Goal: Communication & Community: Answer question/provide support

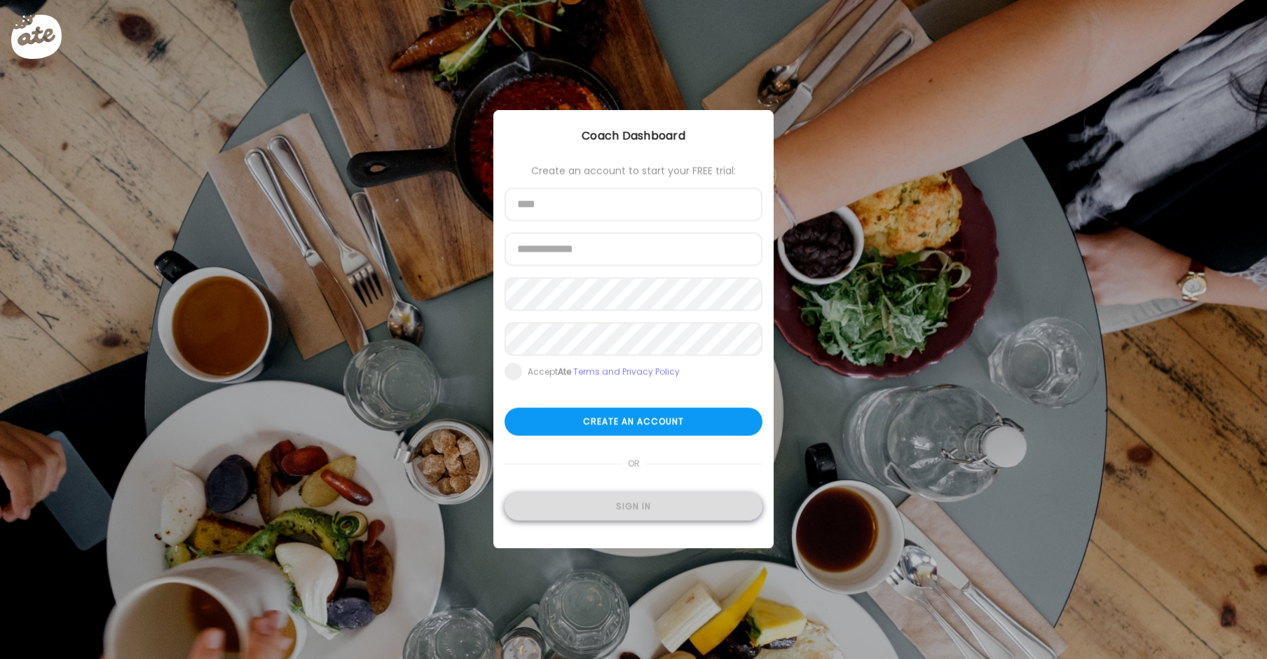
type input "**********"
click at [666, 512] on div "Sign in" at bounding box center [634, 507] width 258 height 28
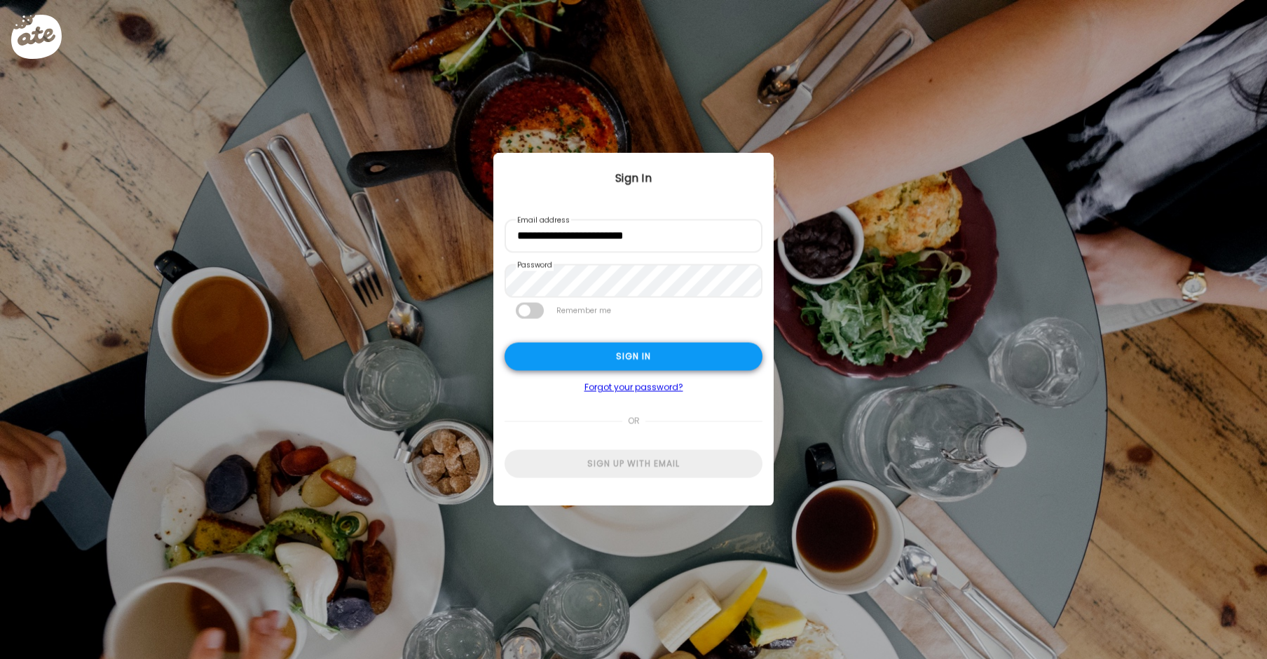
click at [662, 353] on div "Sign in" at bounding box center [634, 357] width 258 height 28
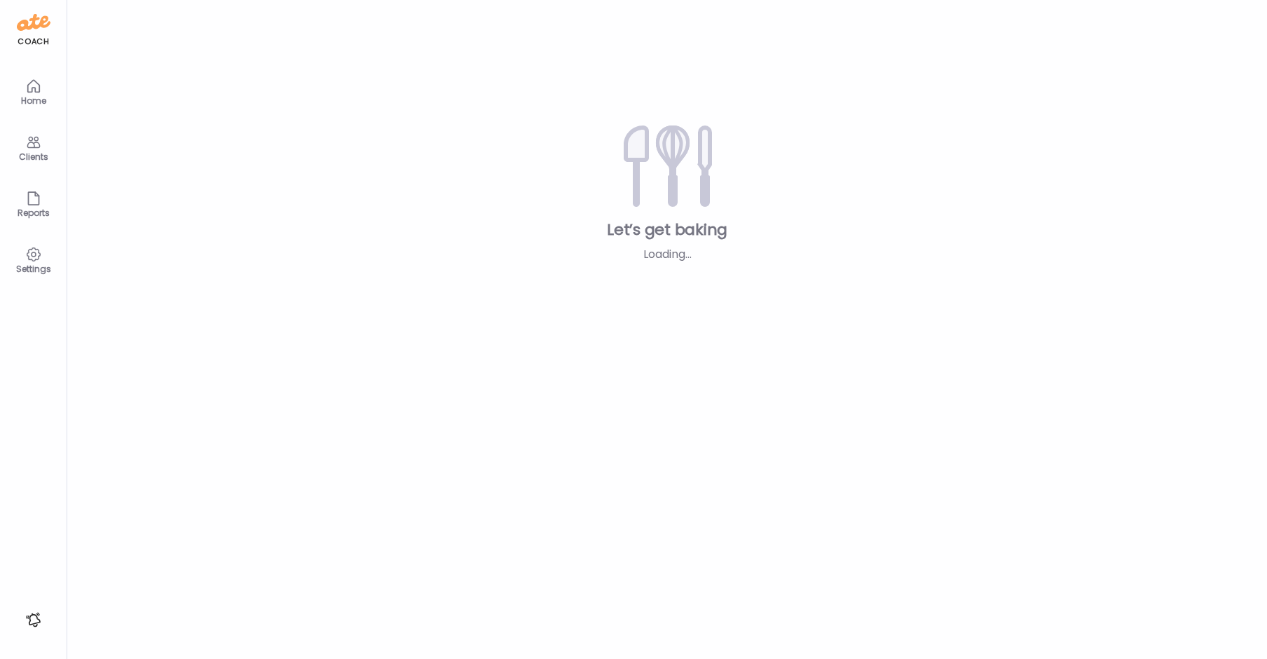
type input "**********"
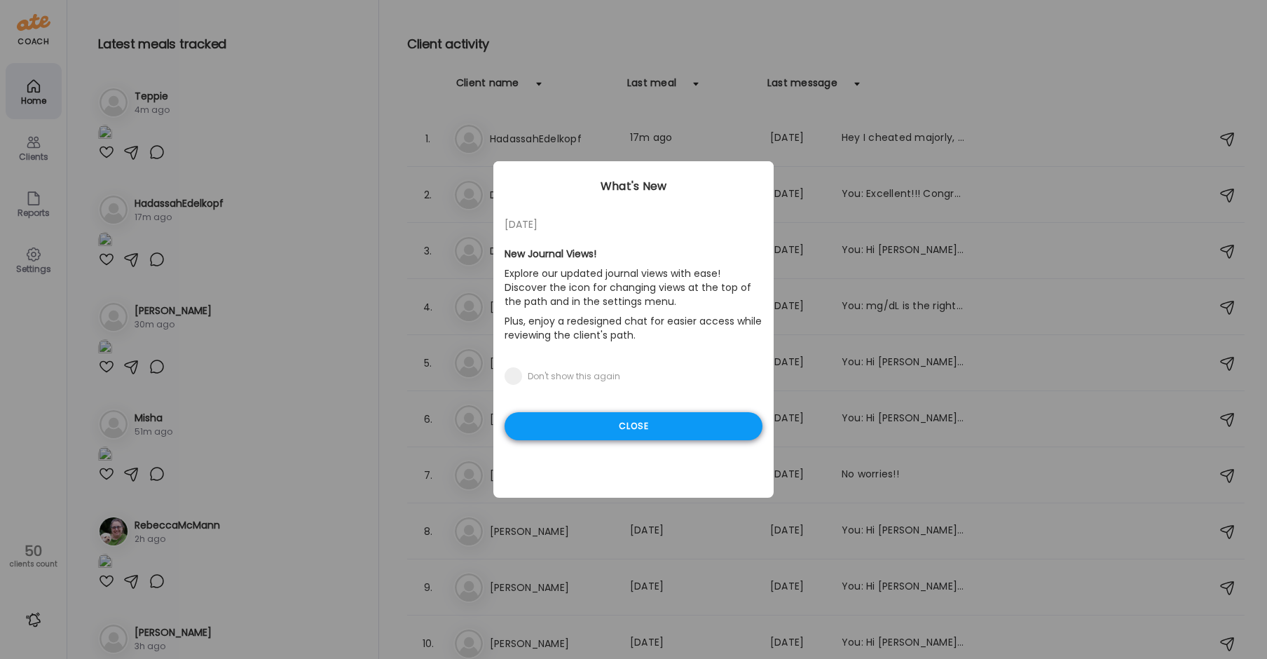
click at [682, 425] on div "Close" at bounding box center [634, 426] width 258 height 28
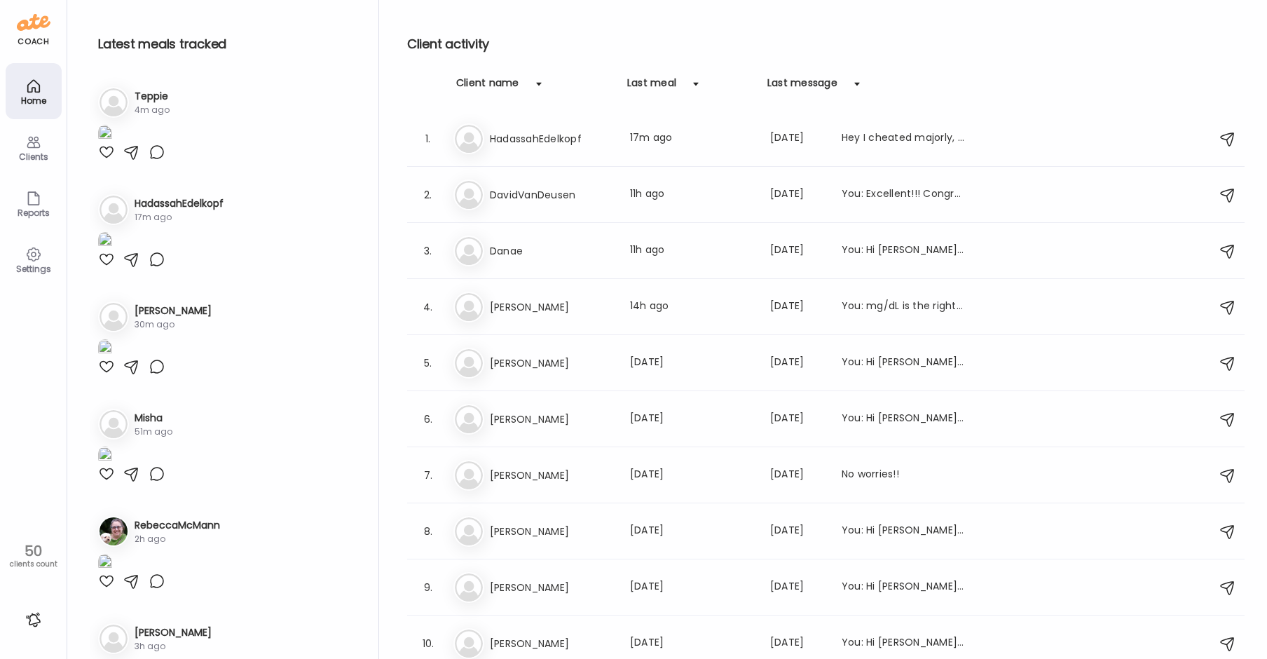
click at [112, 144] on img at bounding box center [105, 134] width 14 height 19
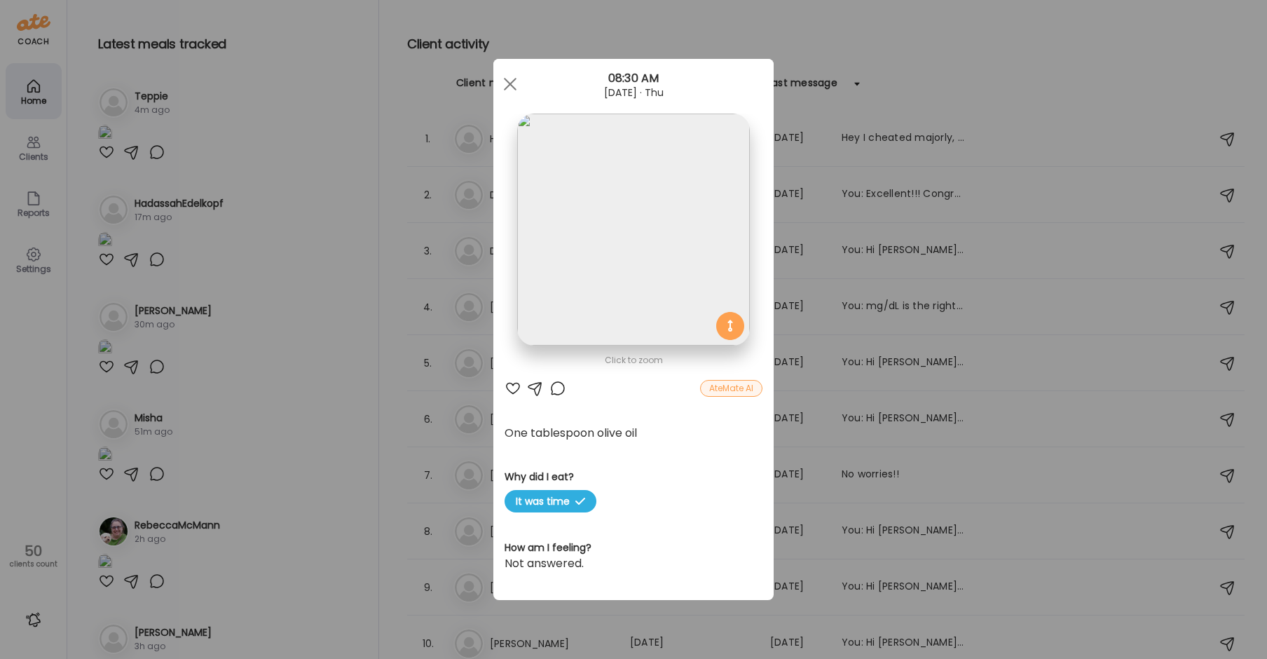
click at [554, 389] on div at bounding box center [557, 388] width 17 height 17
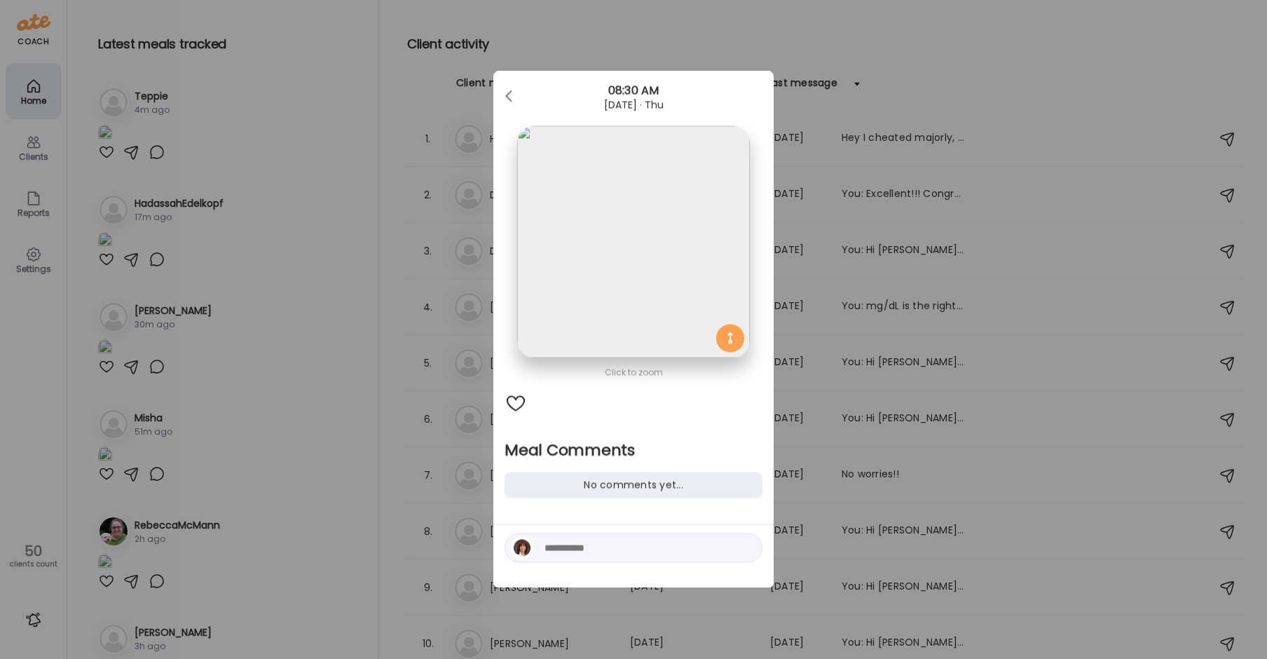
click at [588, 542] on textarea at bounding box center [639, 548] width 189 height 17
type textarea "**********"
click at [750, 542] on div at bounding box center [747, 548] width 20 height 20
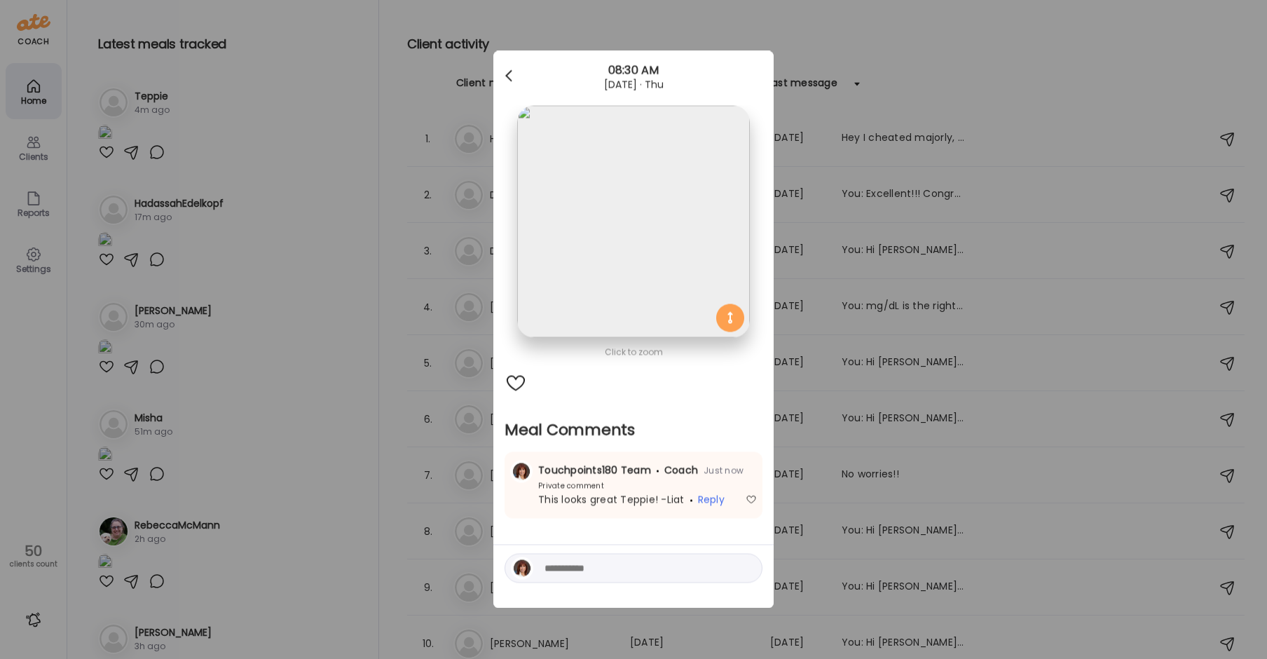
click at [512, 75] on div at bounding box center [510, 76] width 28 height 28
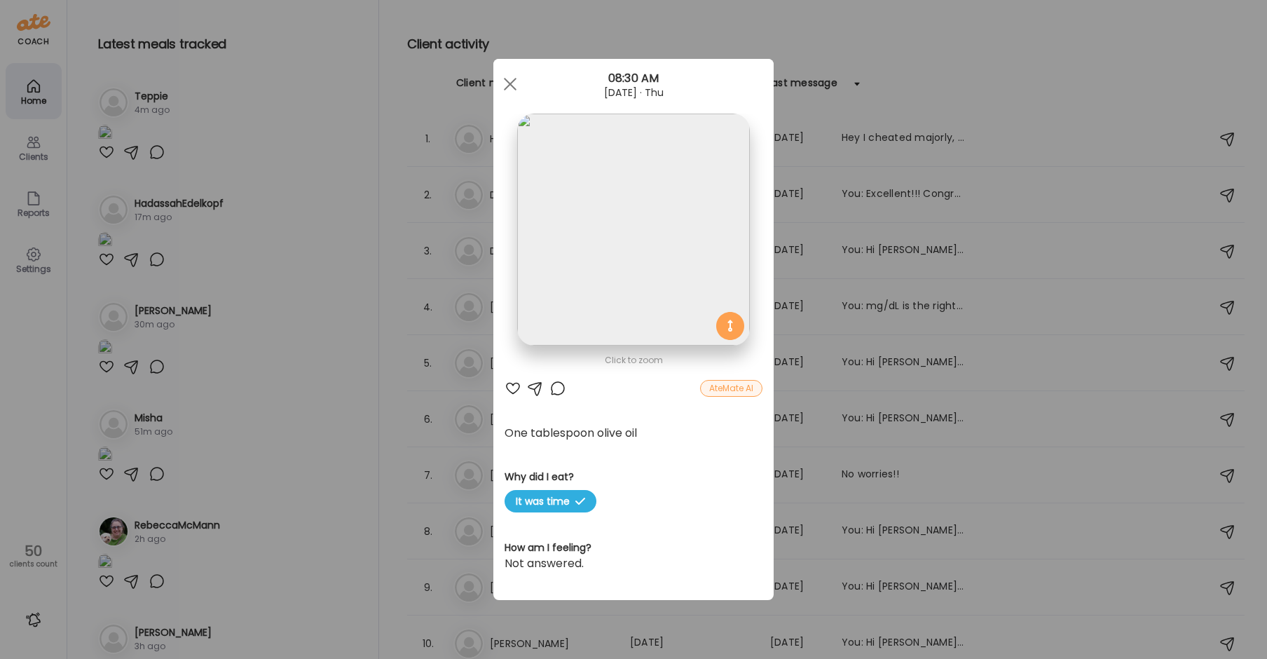
click at [256, 406] on div "Ate Coach Dashboard Wahoo! It’s official Take a moment to set up your Coach Pro…" at bounding box center [633, 329] width 1267 height 659
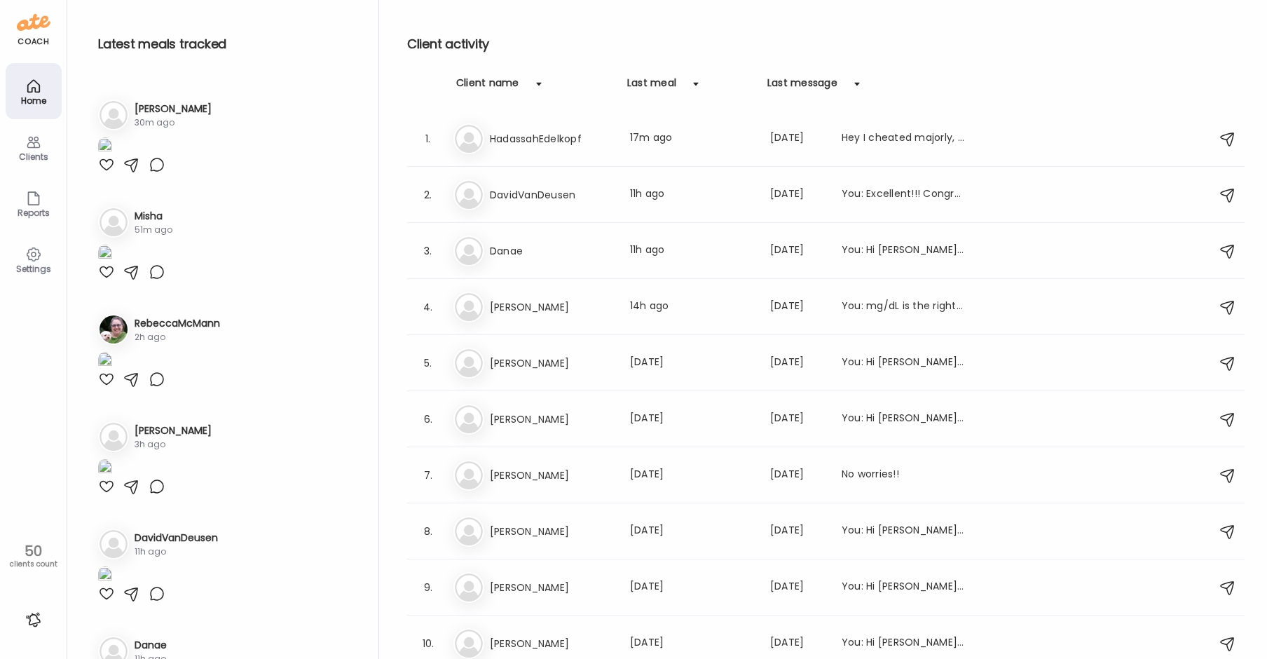
scroll to position [280, 0]
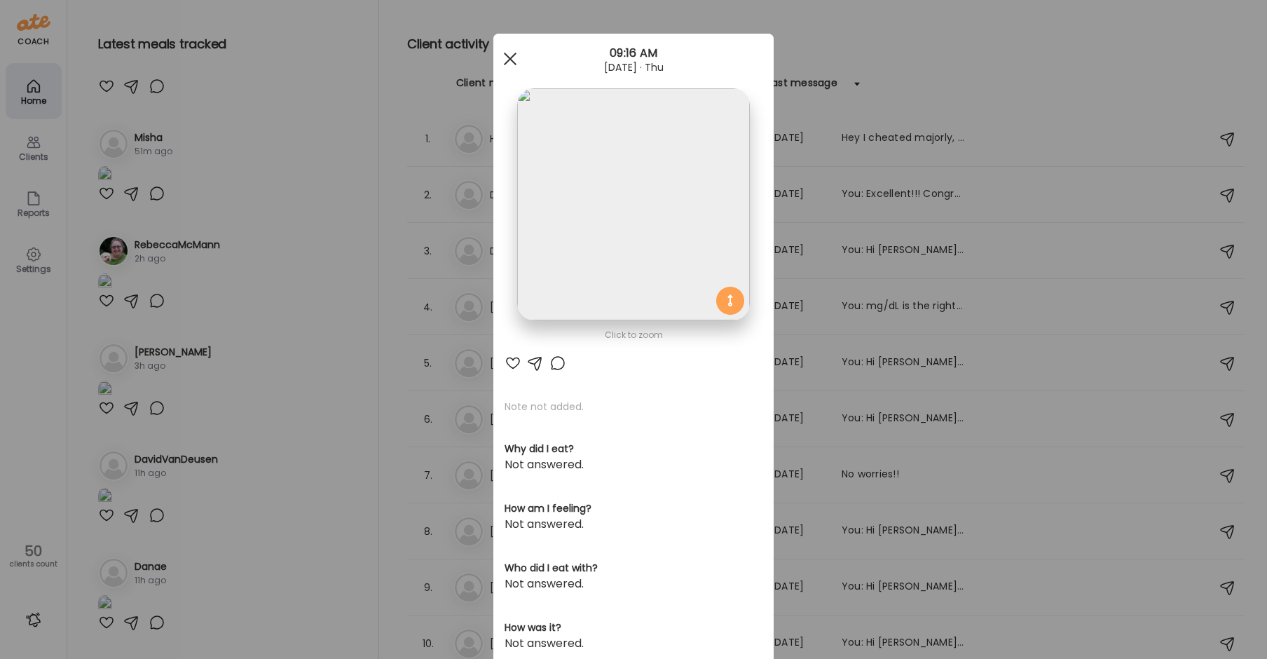
click at [504, 55] on span at bounding box center [510, 59] width 13 height 13
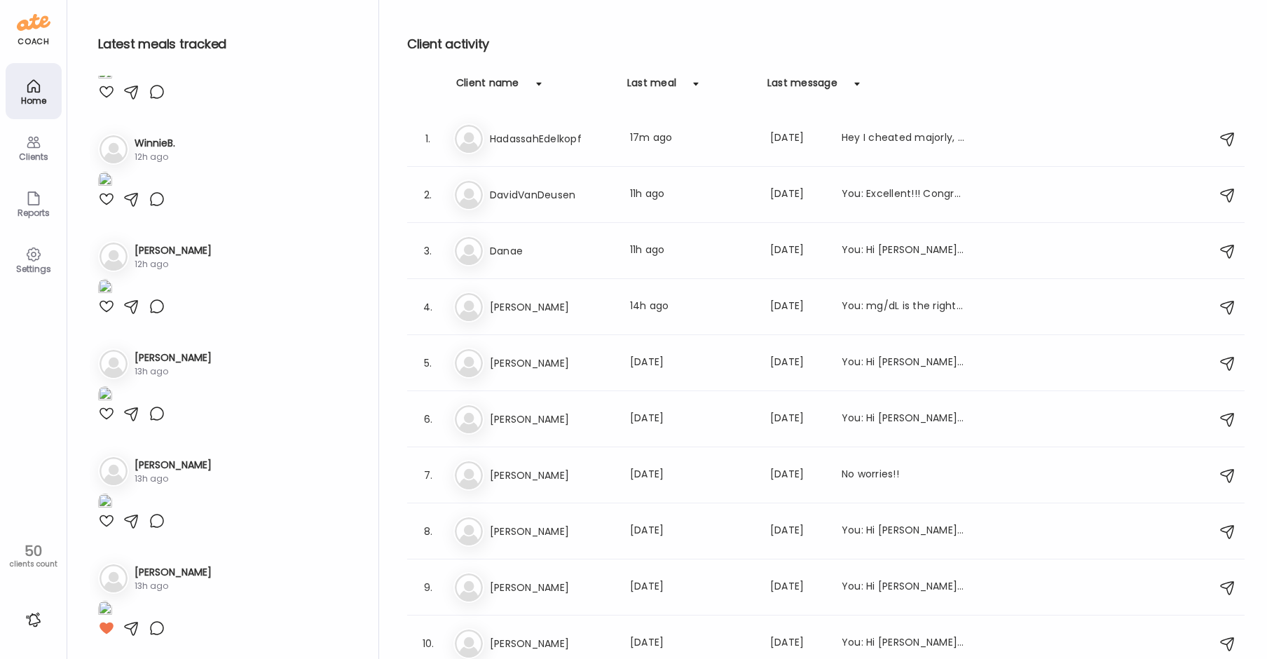
scroll to position [2243, 0]
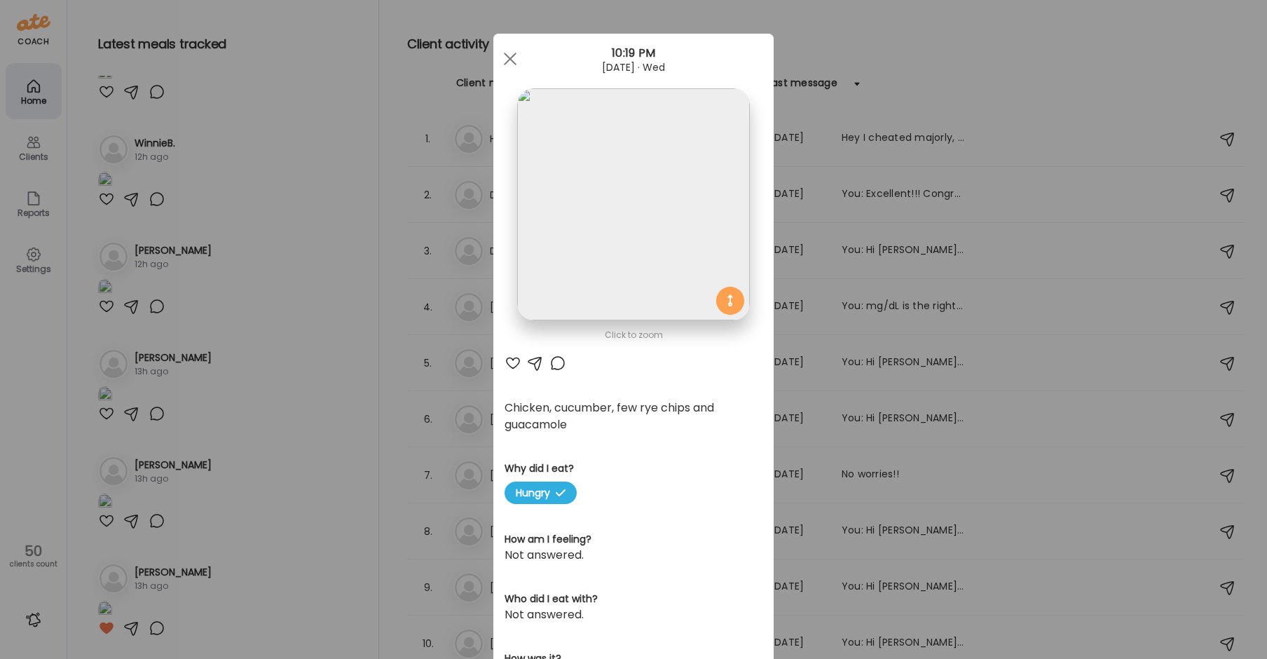
click at [638, 209] on img at bounding box center [633, 204] width 232 height 232
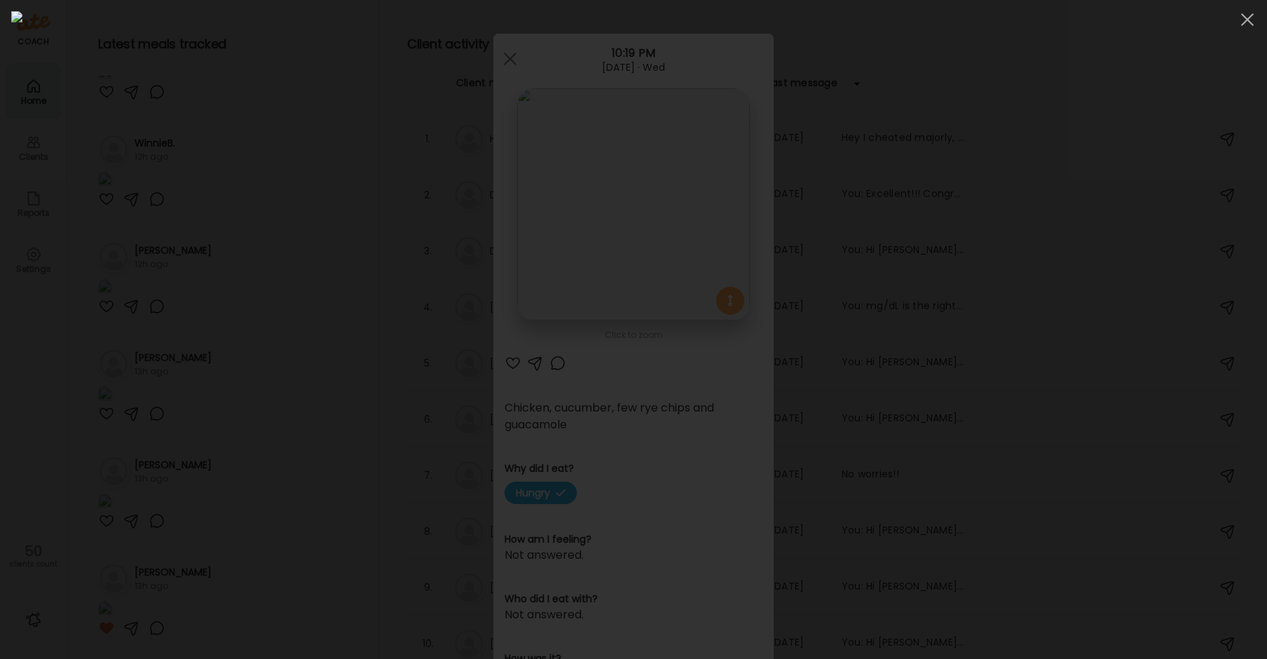
click at [638, 209] on img at bounding box center [633, 329] width 1245 height 636
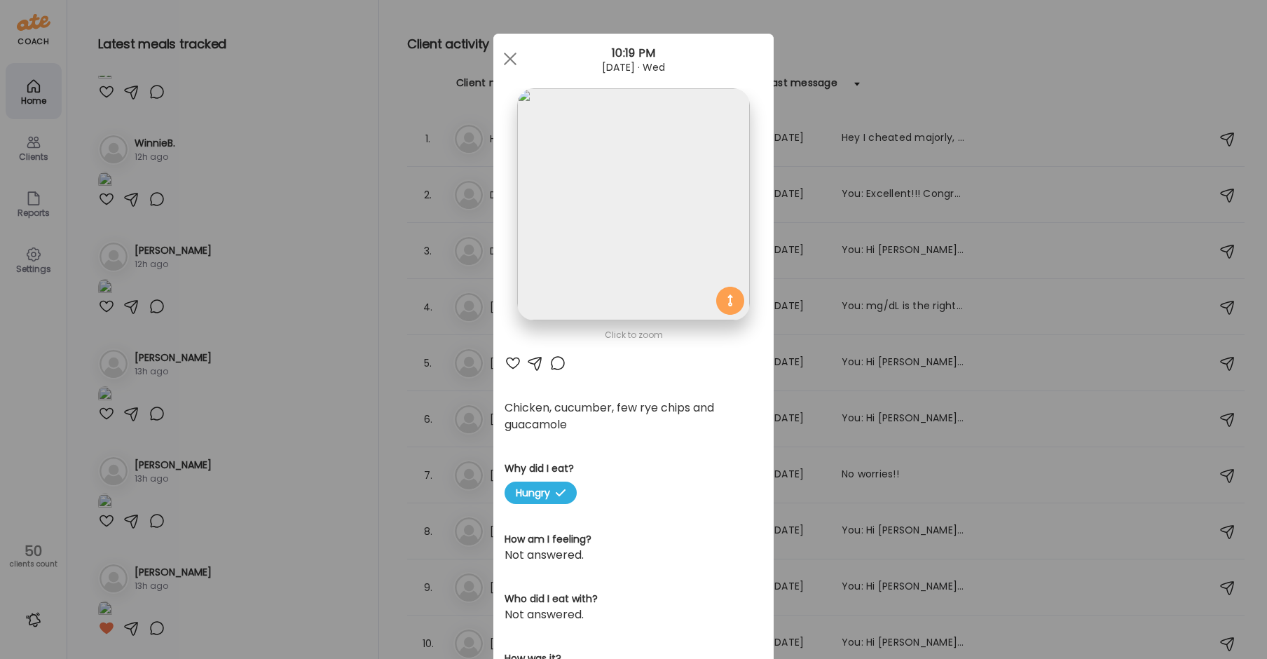
click at [638, 209] on img at bounding box center [633, 204] width 232 height 232
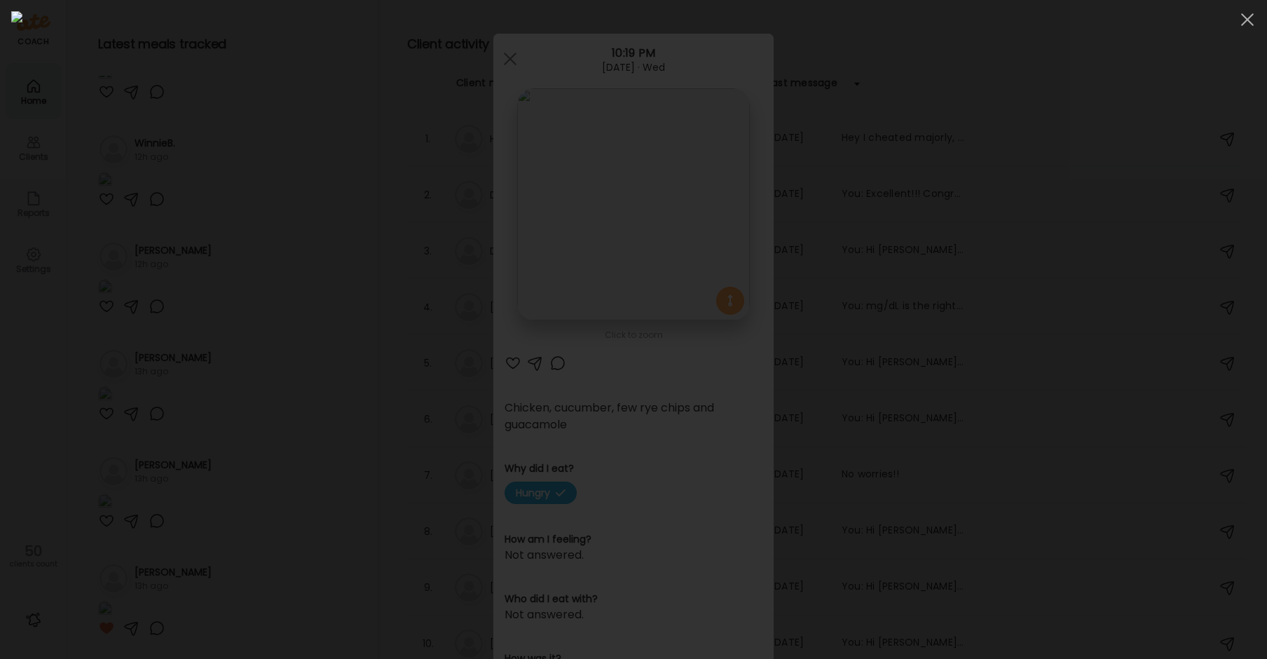
click at [460, 254] on img at bounding box center [633, 329] width 1245 height 636
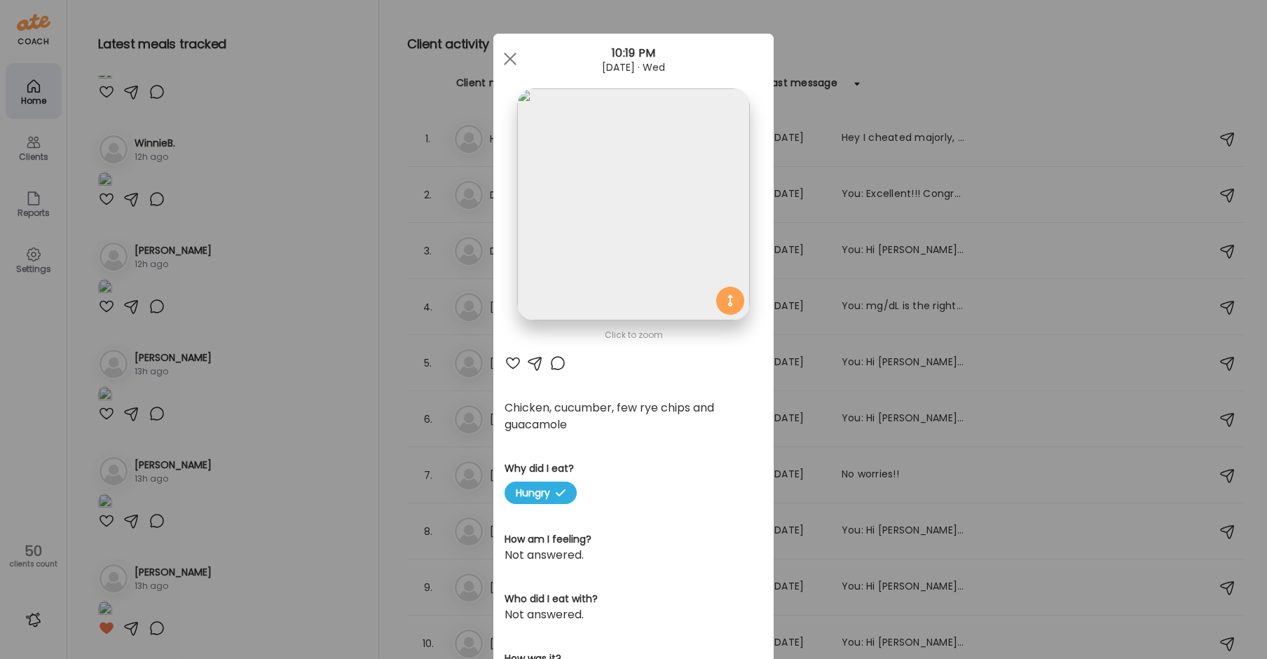
click at [254, 149] on div "Ate Coach Dashboard Wahoo! It’s official Take a moment to set up your Coach Pro…" at bounding box center [633, 329] width 1267 height 659
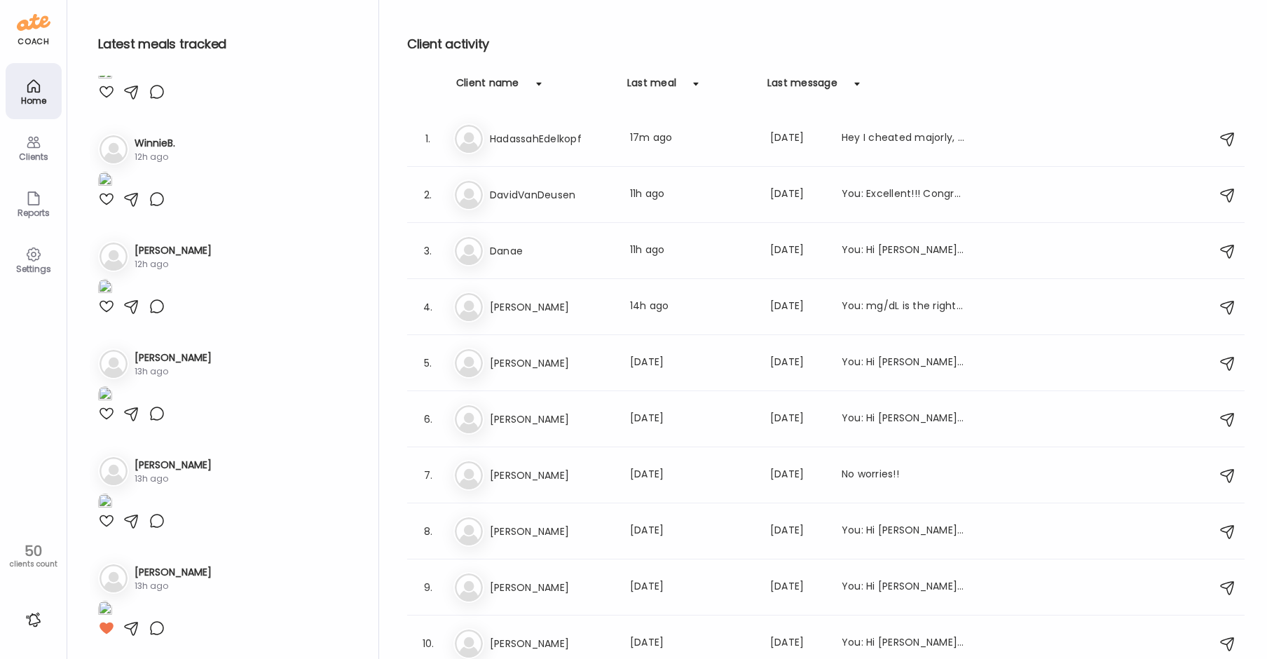
click at [112, 83] on img at bounding box center [105, 73] width 14 height 19
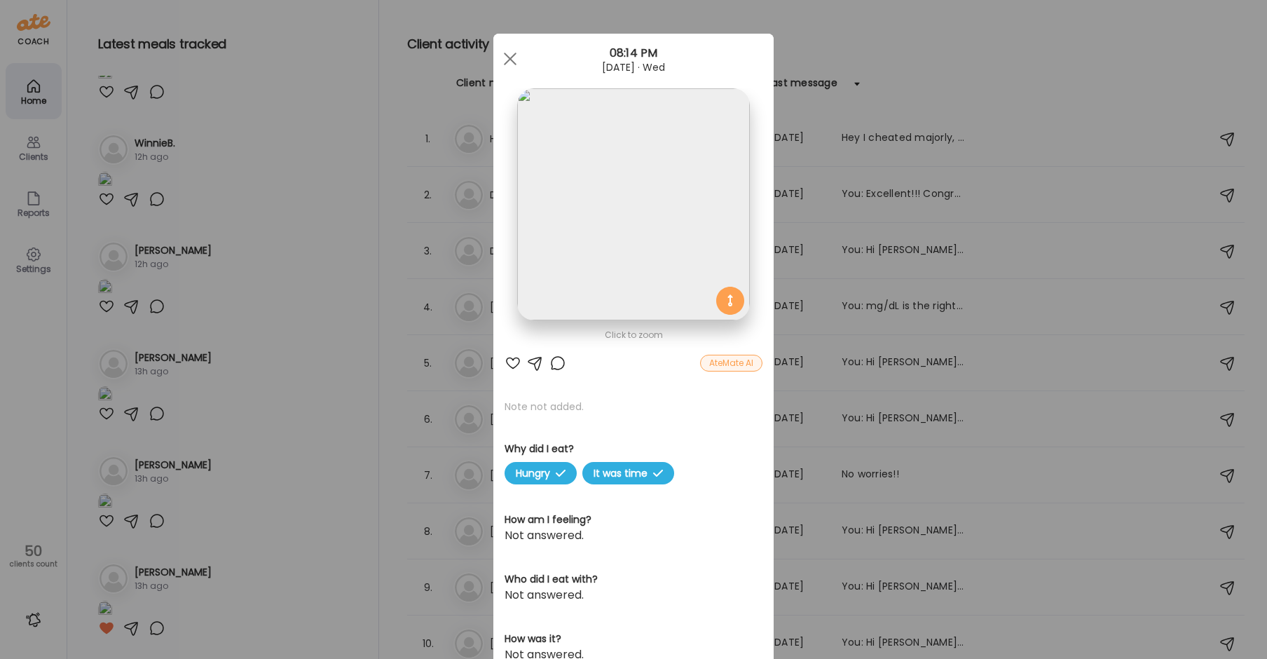
click at [609, 191] on img at bounding box center [633, 204] width 232 height 232
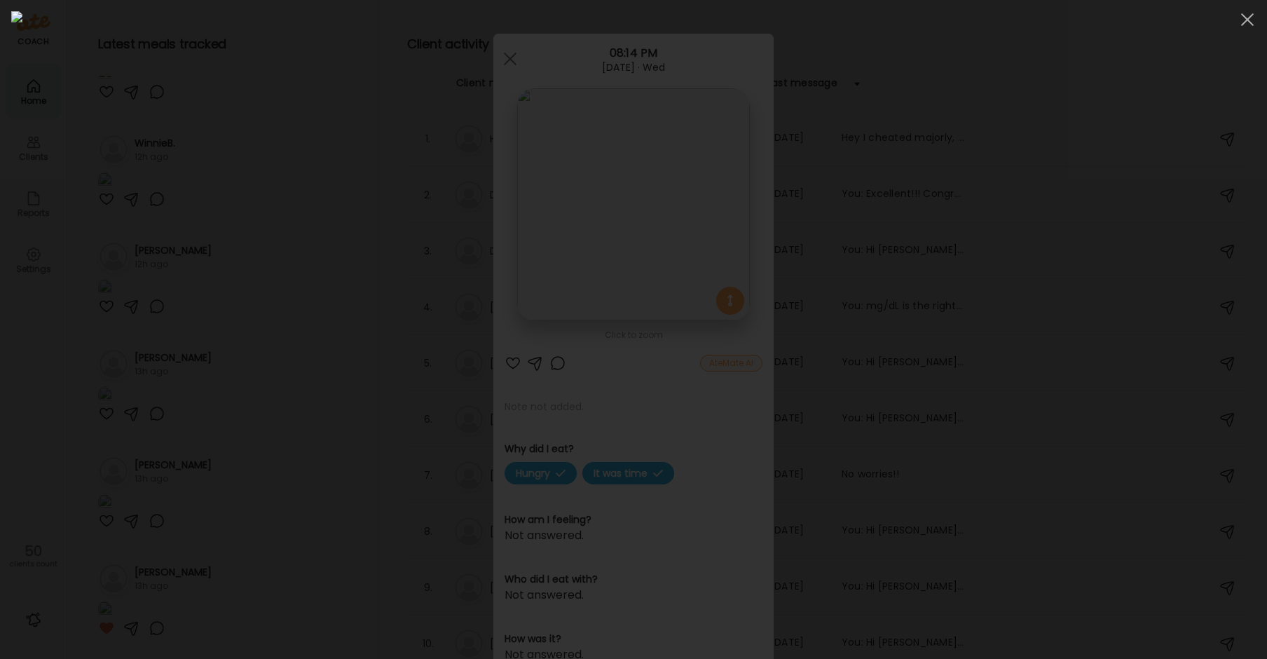
click at [236, 224] on div at bounding box center [633, 329] width 1245 height 636
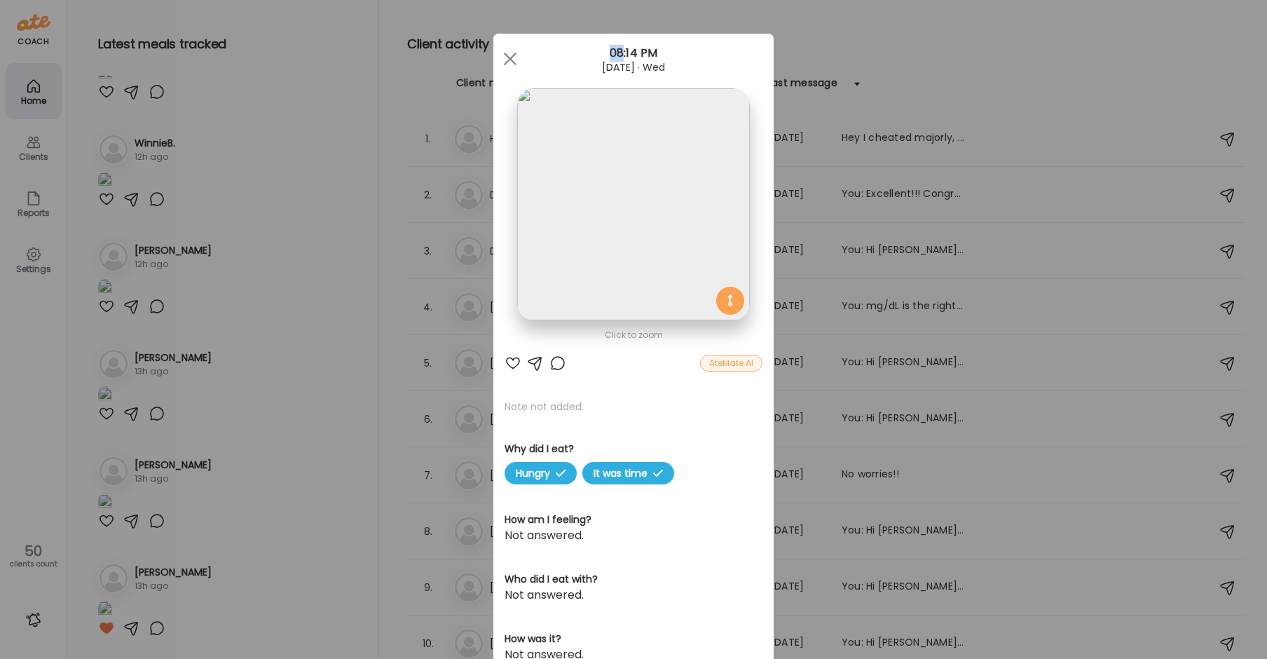
click at [236, 224] on div "Ate Coach Dashboard Wahoo! It’s official Take a moment to set up your Coach Pro…" at bounding box center [633, 329] width 1267 height 659
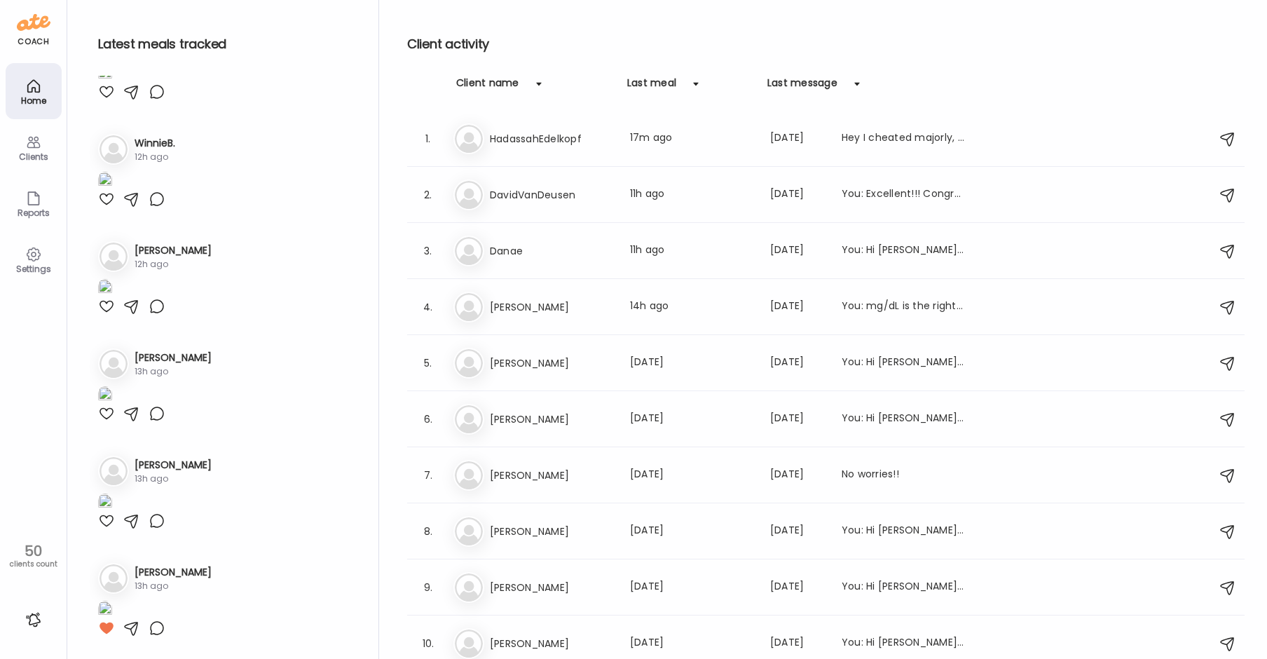
scroll to position [3154, 0]
click at [112, 191] on img at bounding box center [105, 181] width 14 height 19
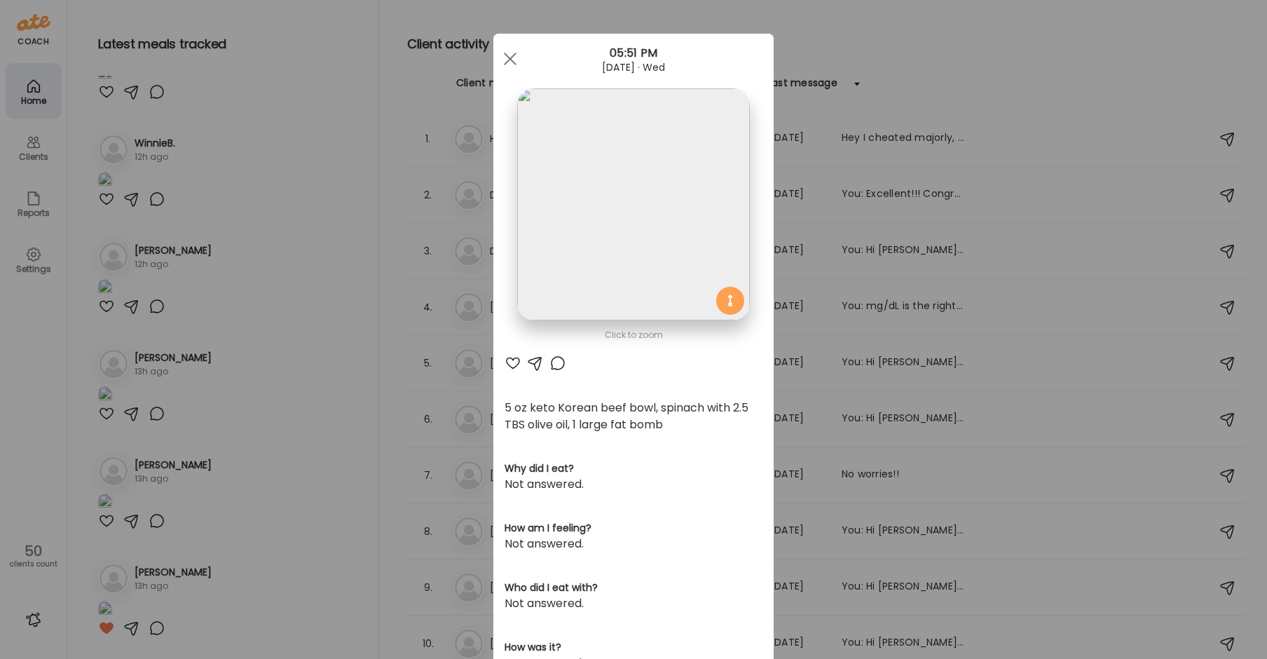
click at [261, 420] on div "Ate Coach Dashboard Wahoo! It’s official Take a moment to set up your Coach Pro…" at bounding box center [633, 329] width 1267 height 659
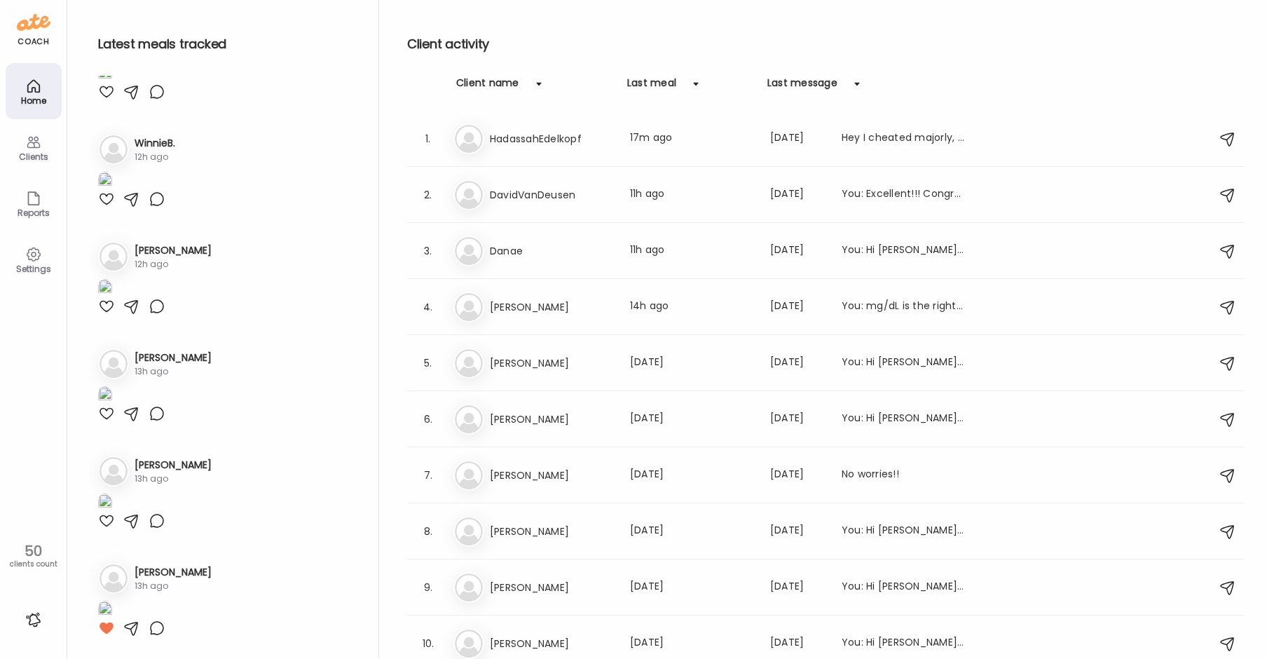
scroll to position [3504, 0]
click at [112, 298] on img at bounding box center [105, 288] width 14 height 19
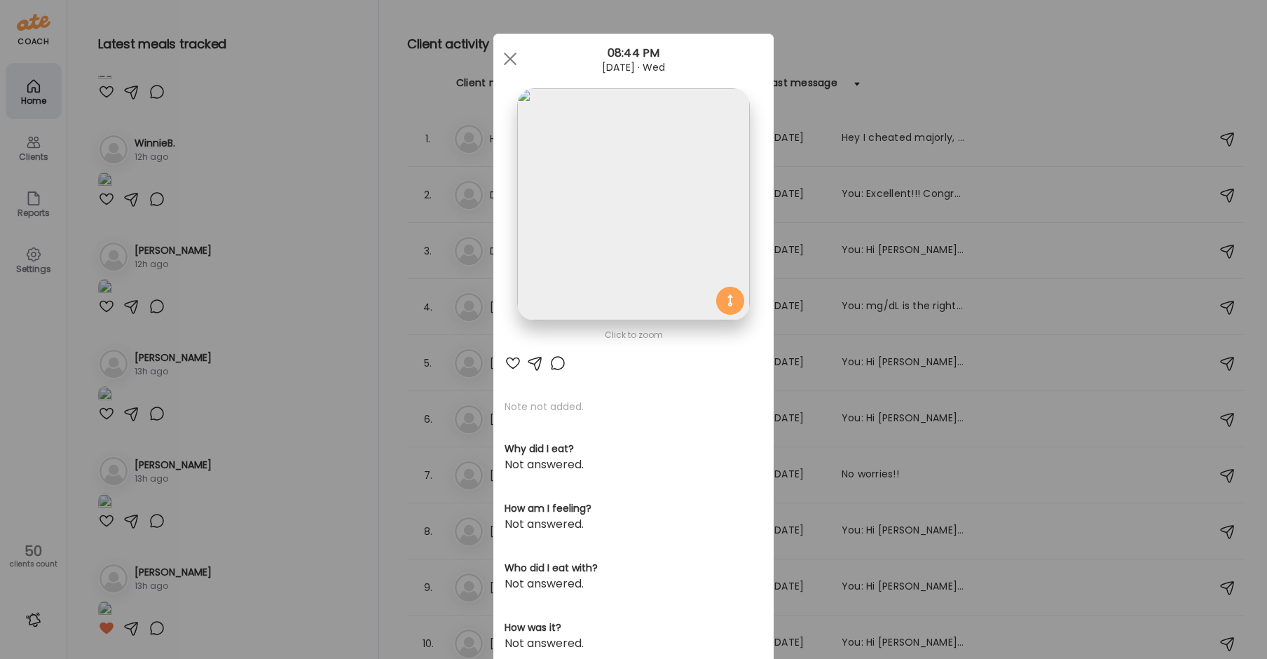
click at [645, 211] on img at bounding box center [633, 204] width 232 height 232
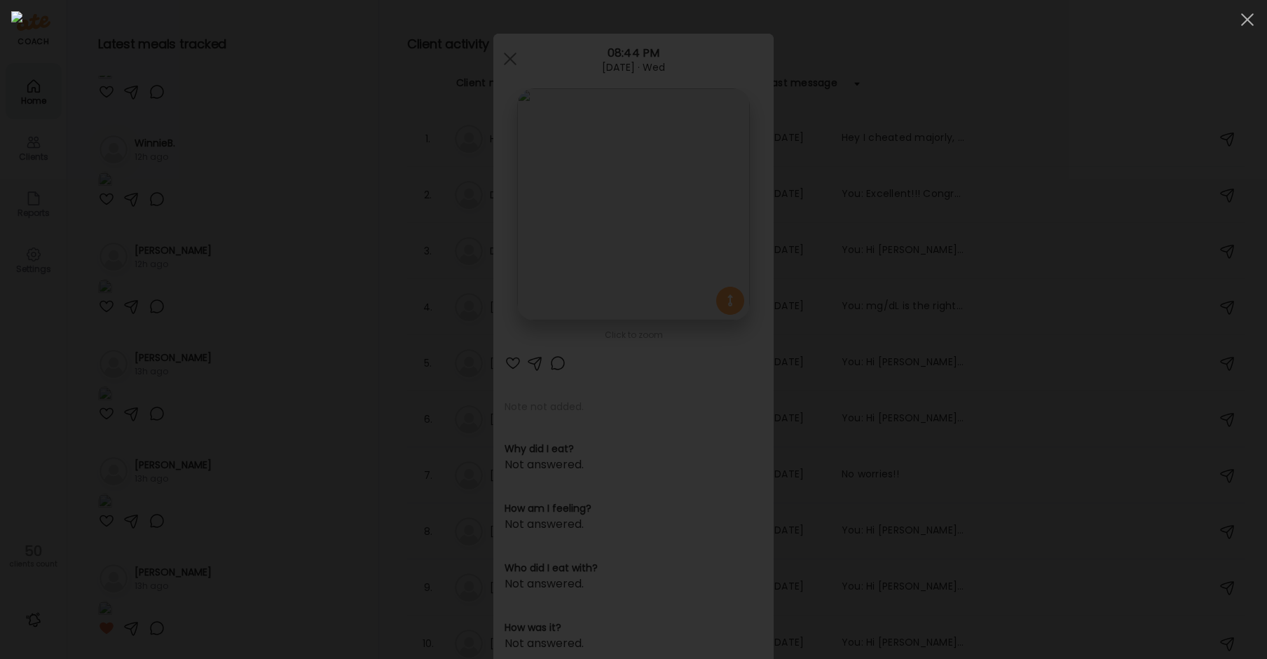
click at [244, 231] on div at bounding box center [633, 329] width 1245 height 636
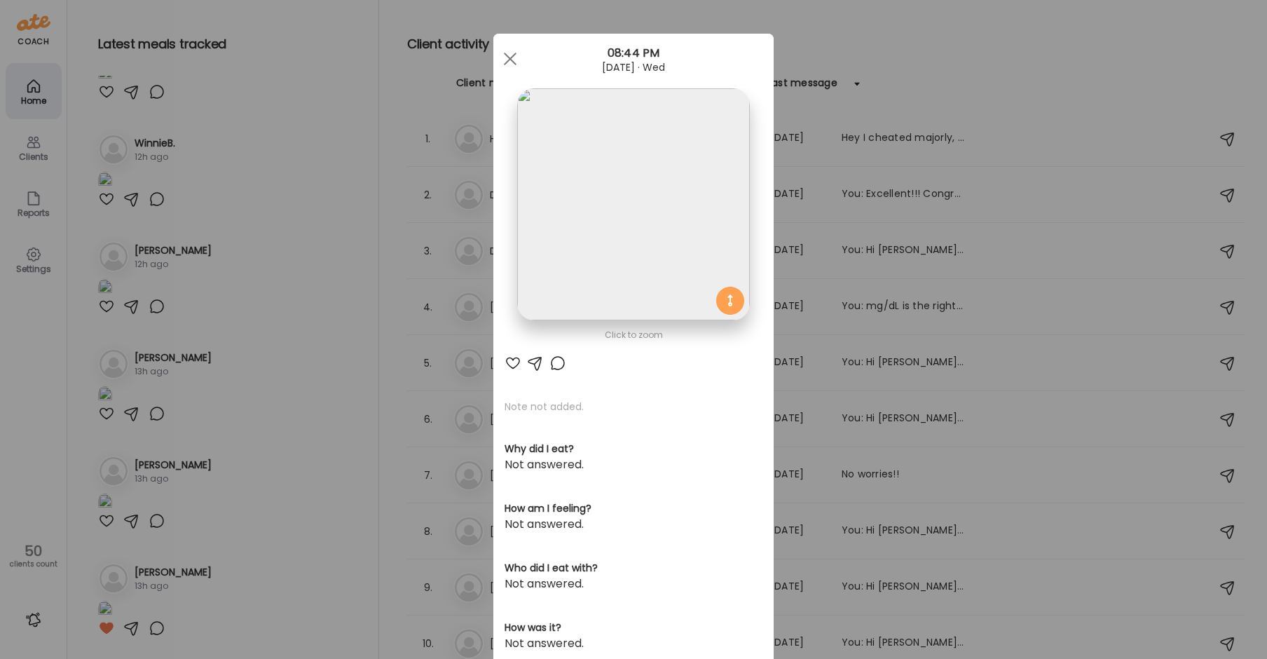
click at [244, 231] on div "Ate Coach Dashboard Wahoo! It’s official Take a moment to set up your Coach Pro…" at bounding box center [633, 329] width 1267 height 659
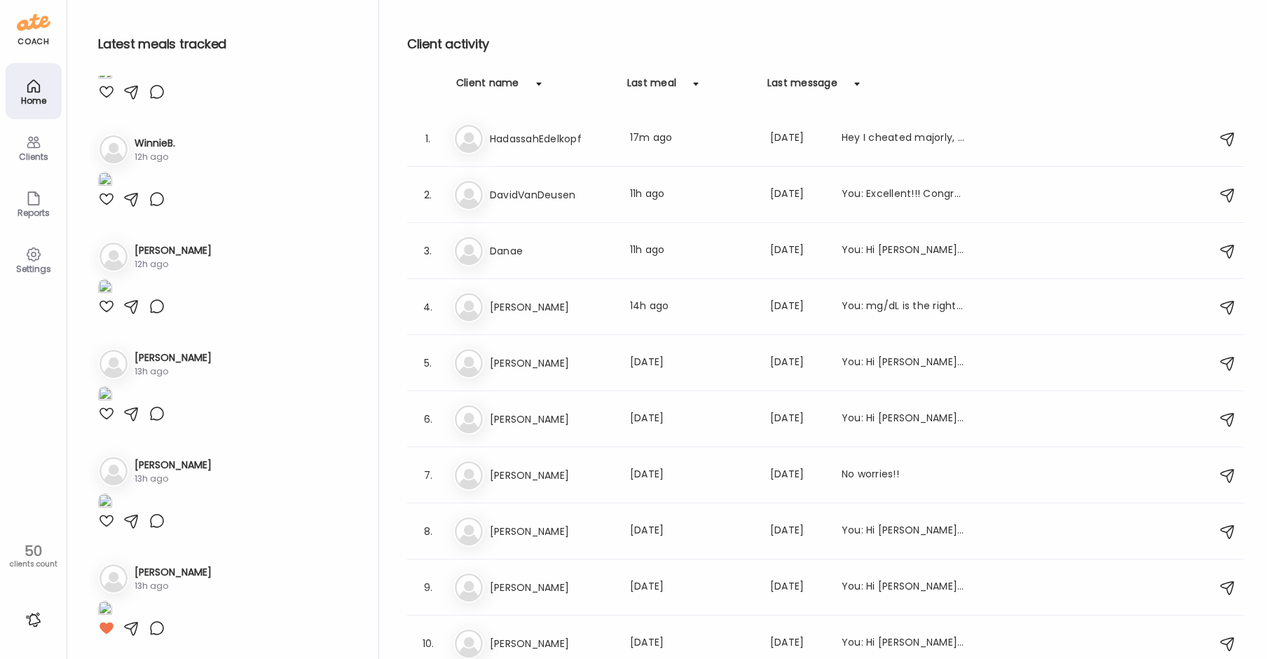
scroll to position [3854, 0]
drag, startPoint x: 100, startPoint y: 508, endPoint x: 144, endPoint y: 470, distance: 58.6
click at [100, 422] on div at bounding box center [106, 413] width 17 height 17
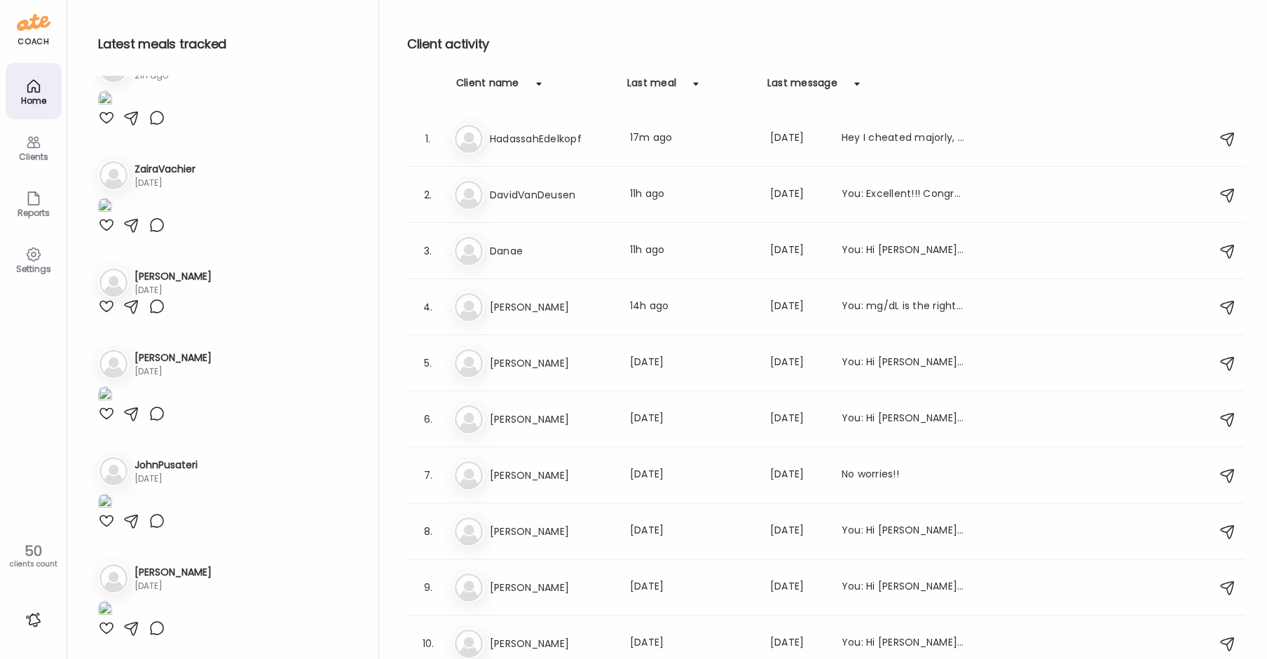
scroll to position [5030, 0]
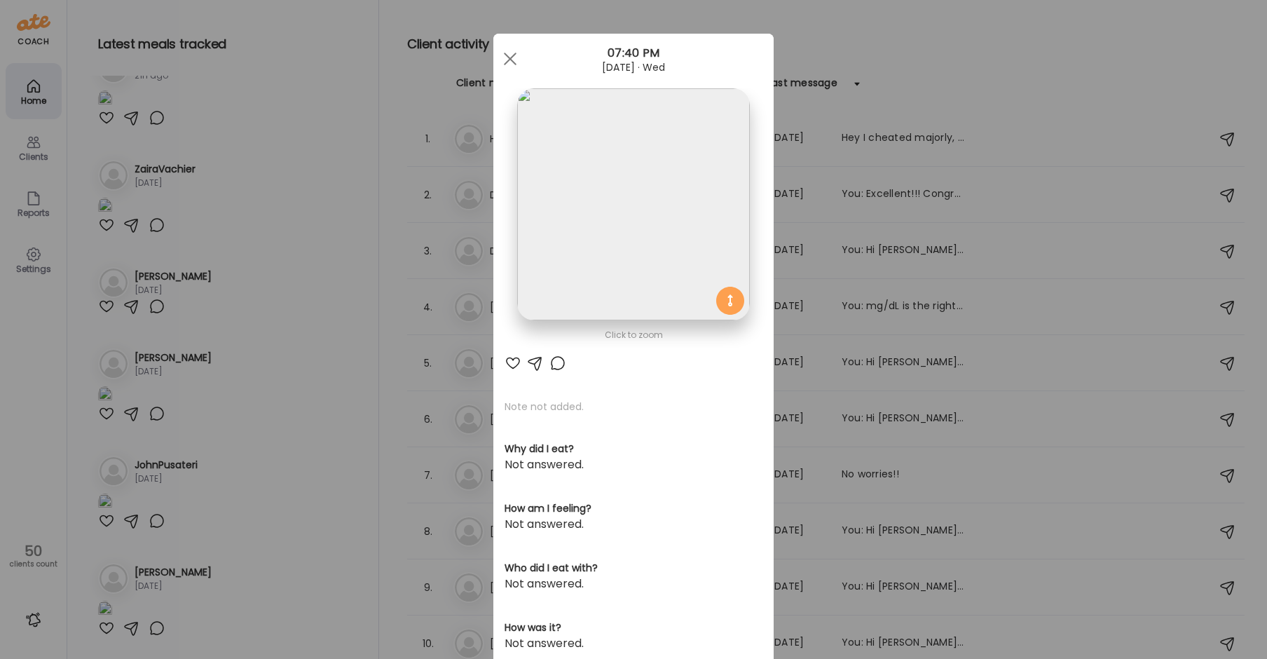
click at [624, 156] on img at bounding box center [633, 204] width 232 height 232
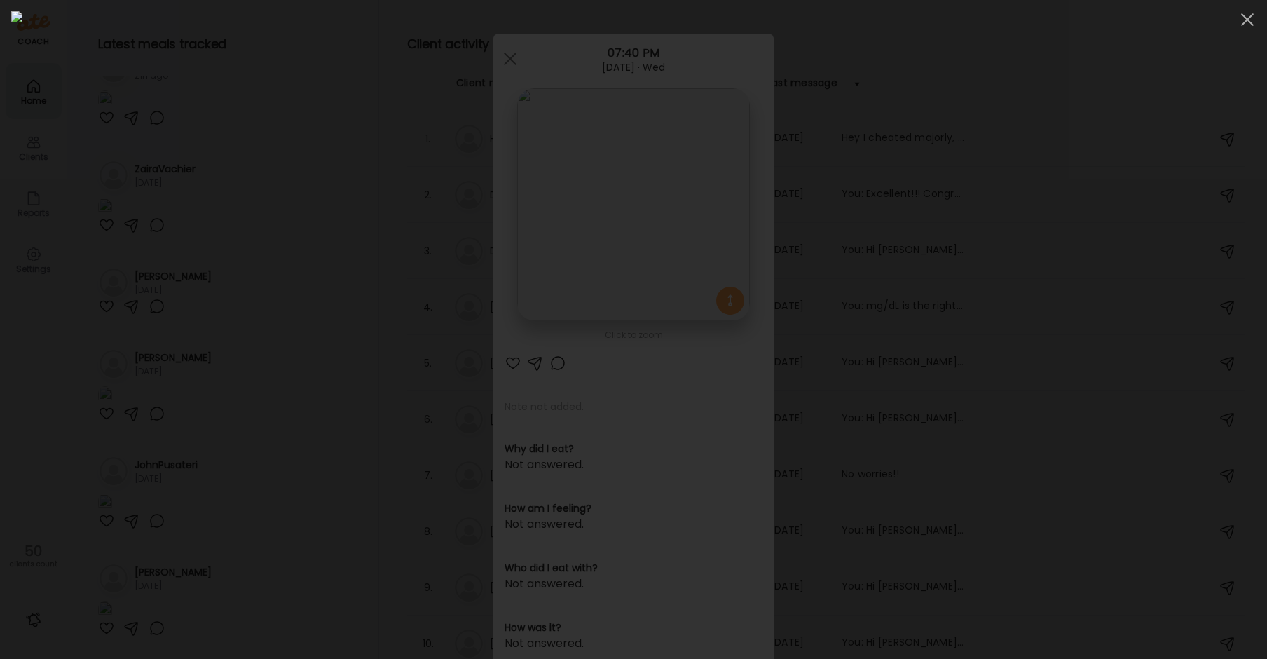
click at [624, 156] on img at bounding box center [633, 329] width 1245 height 636
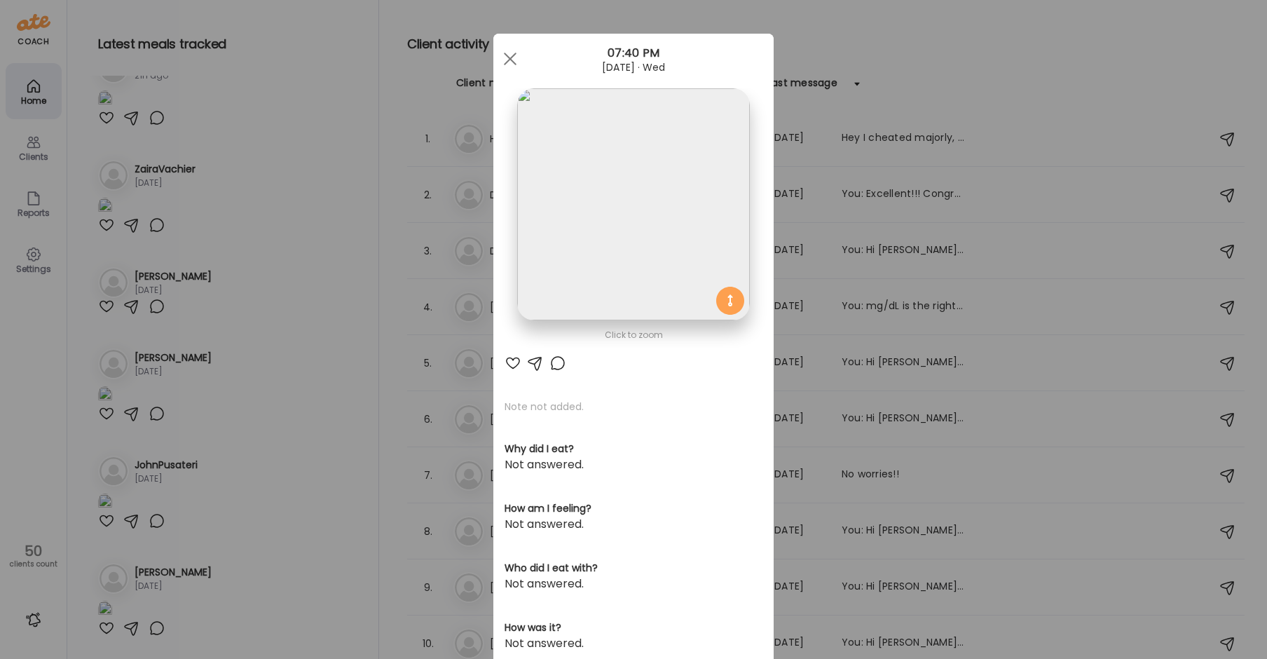
click at [549, 366] on div at bounding box center [557, 363] width 17 height 17
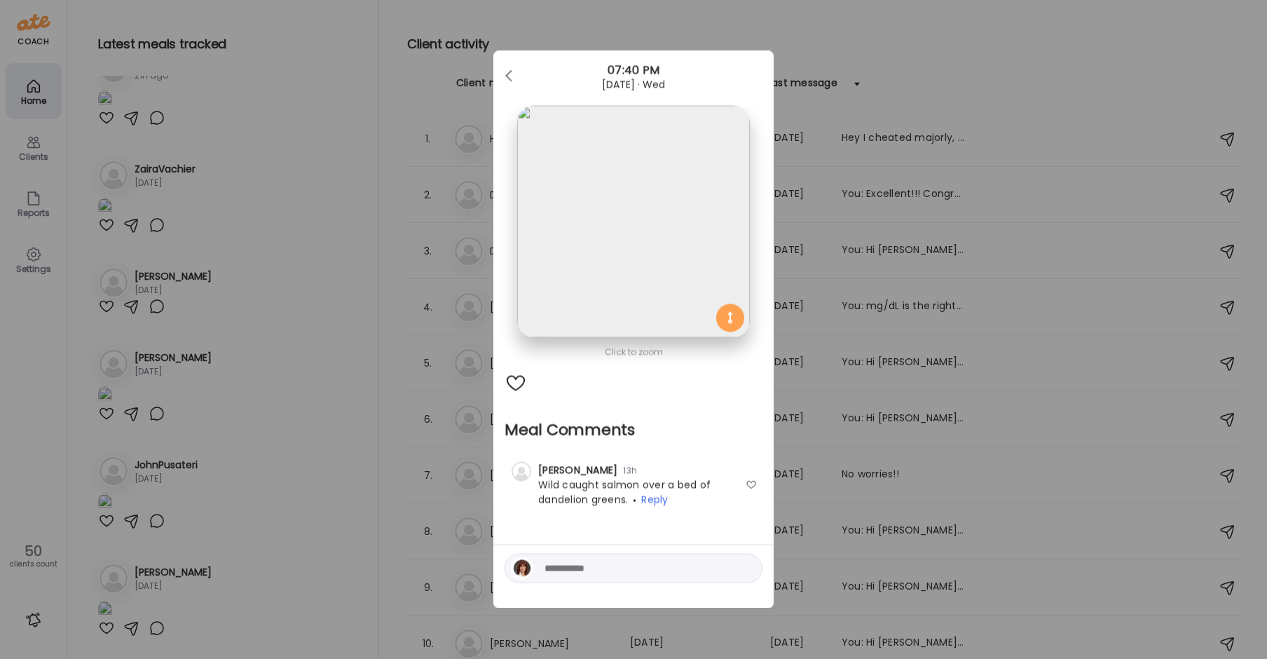
click at [624, 560] on textarea at bounding box center [639, 568] width 189 height 17
type textarea "**********"
click at [749, 566] on div at bounding box center [747, 569] width 20 height 20
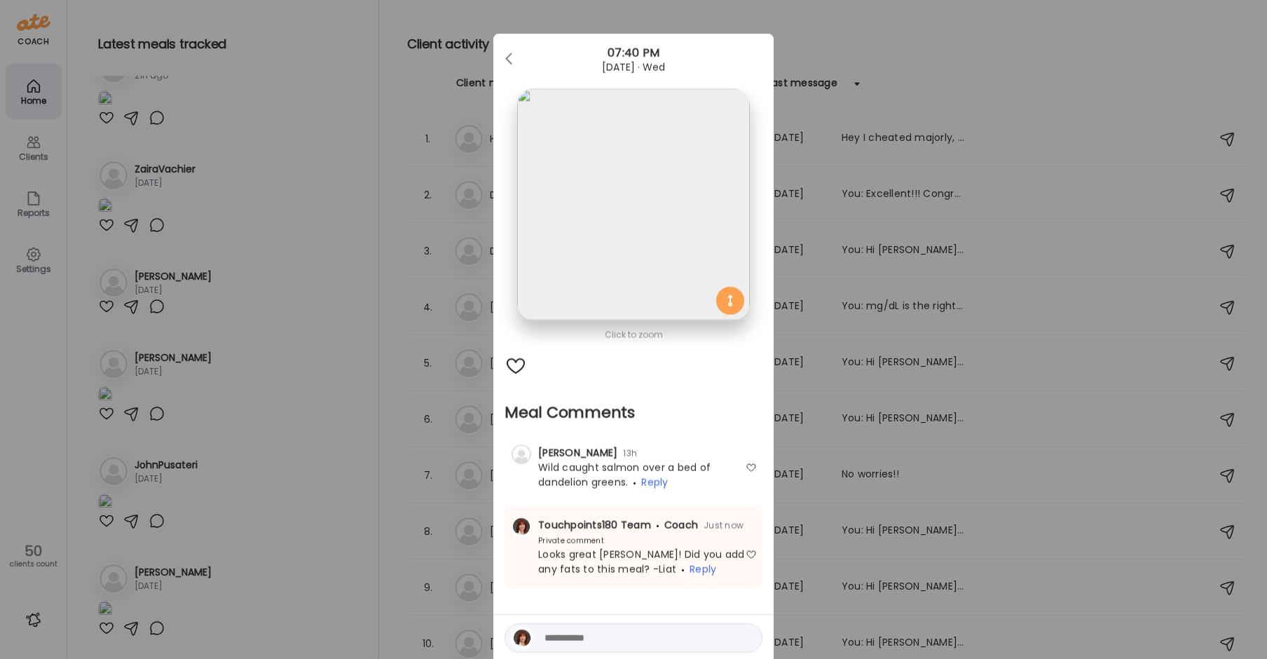
click at [274, 368] on div "Ate Coach Dashboard Wahoo! It’s official Take a moment to set up your Coach Pro…" at bounding box center [633, 329] width 1267 height 659
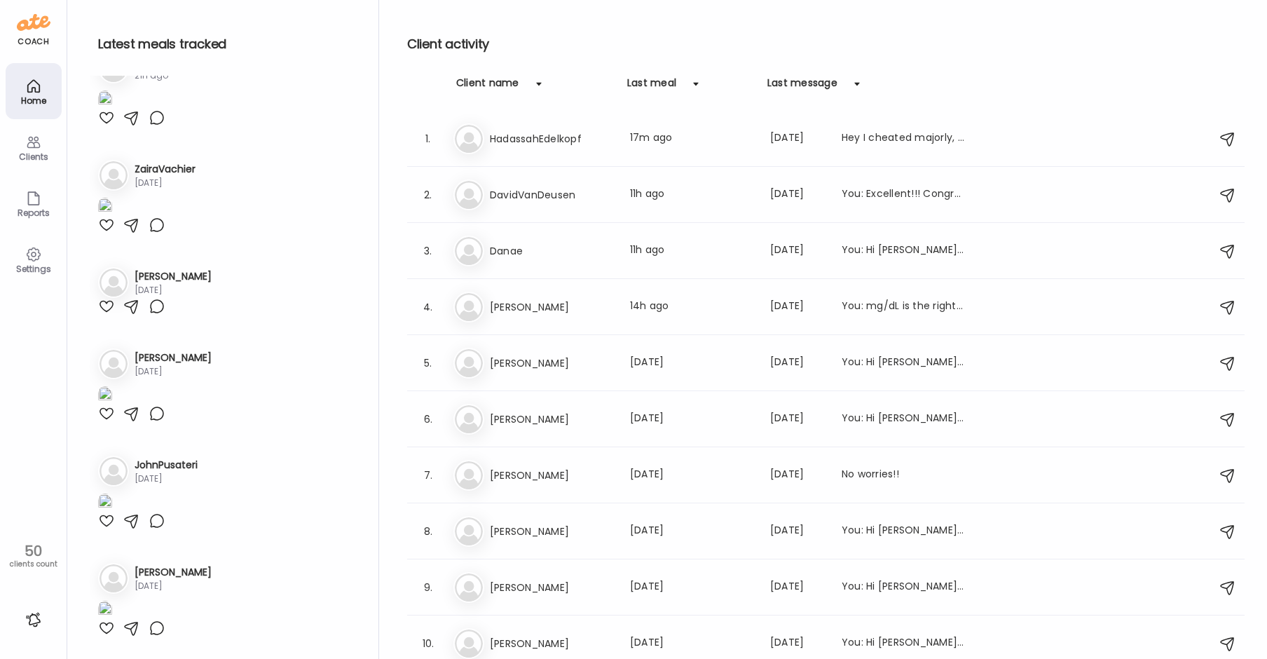
scroll to position [5241, 0]
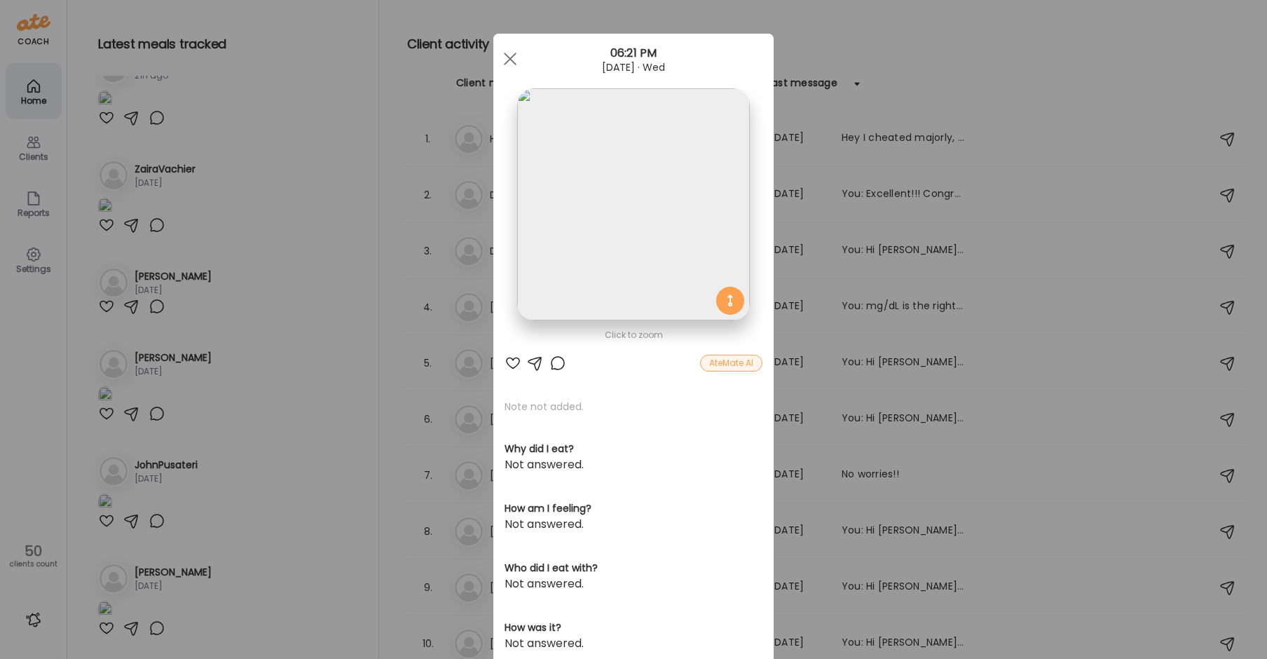
click at [596, 235] on img at bounding box center [633, 204] width 232 height 232
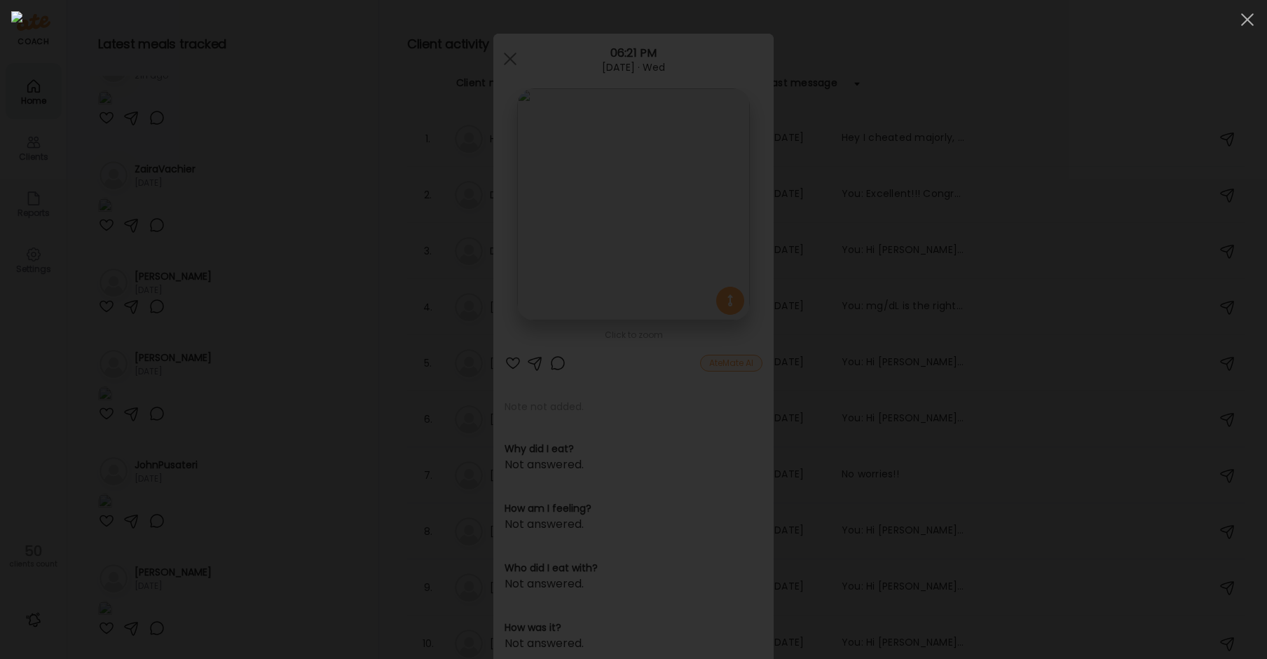
click at [123, 264] on div at bounding box center [633, 329] width 1245 height 636
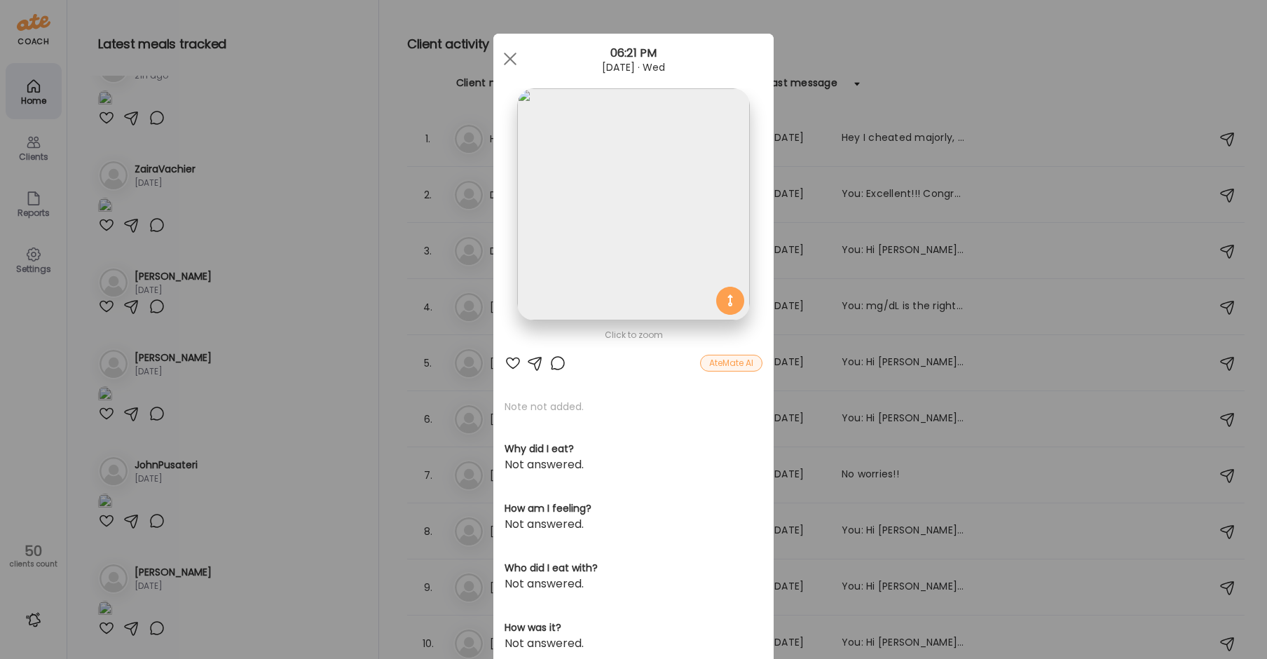
click at [553, 362] on div at bounding box center [557, 363] width 17 height 17
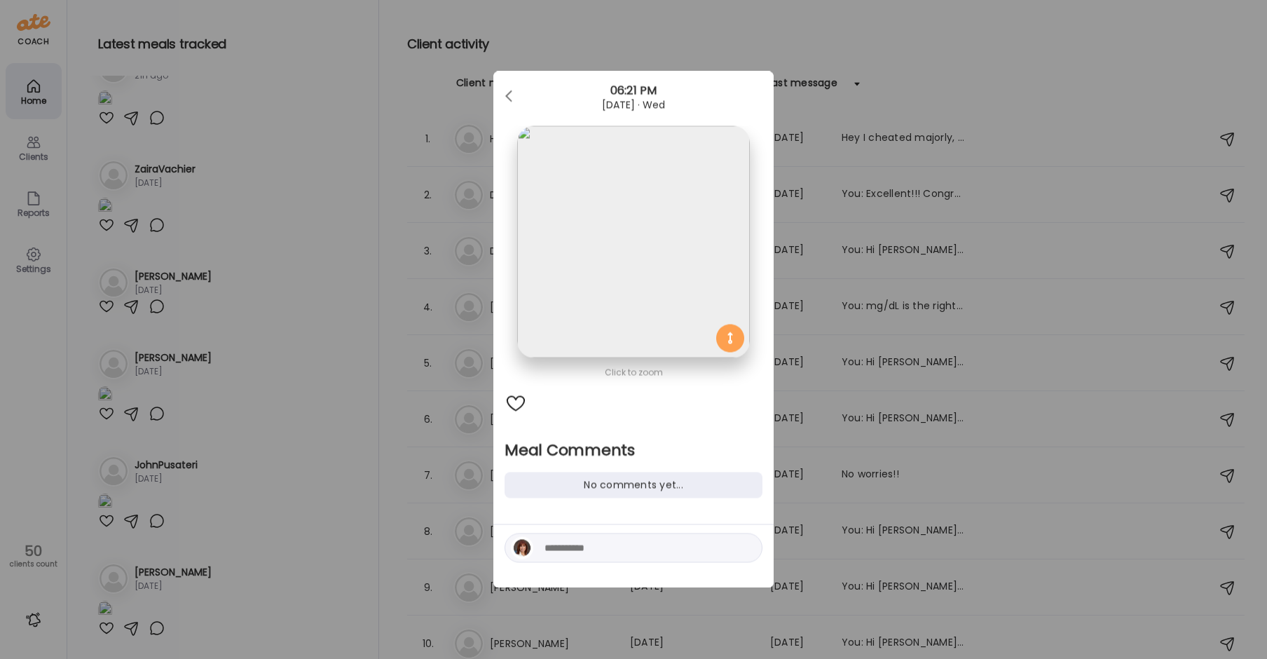
click at [318, 495] on div "Ate Coach Dashboard Wahoo! It’s official Take a moment to set up your Coach Pro…" at bounding box center [633, 329] width 1267 height 659
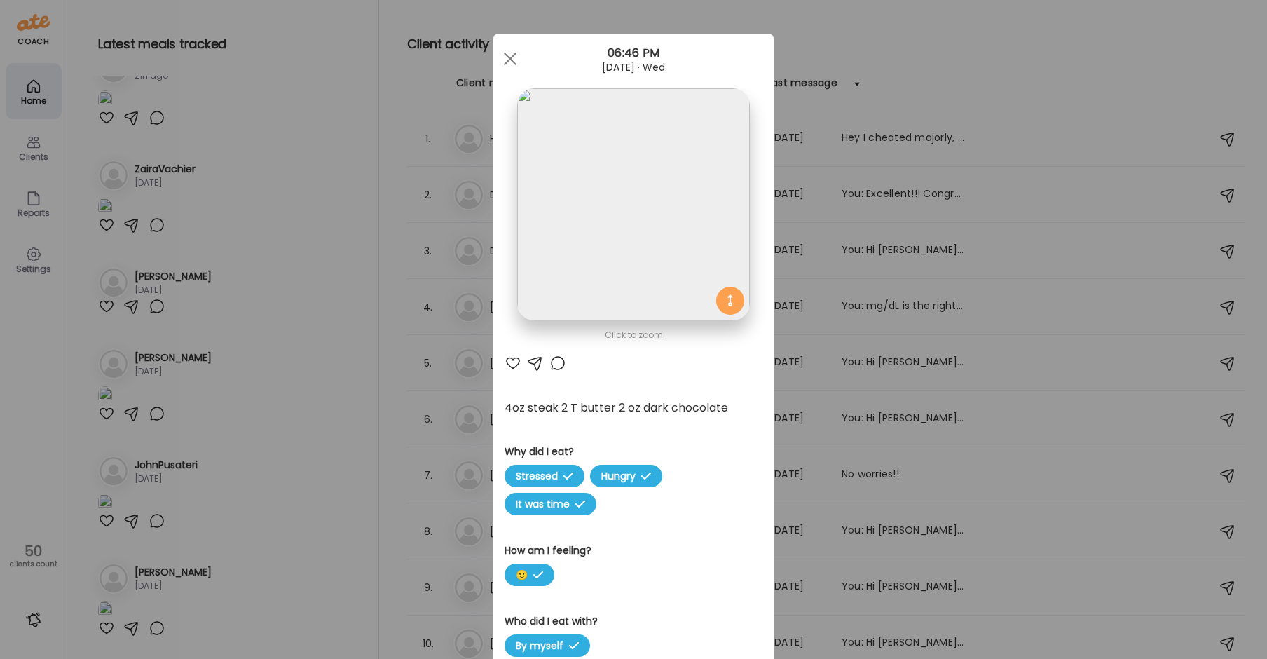
click at [620, 217] on img at bounding box center [633, 204] width 232 height 232
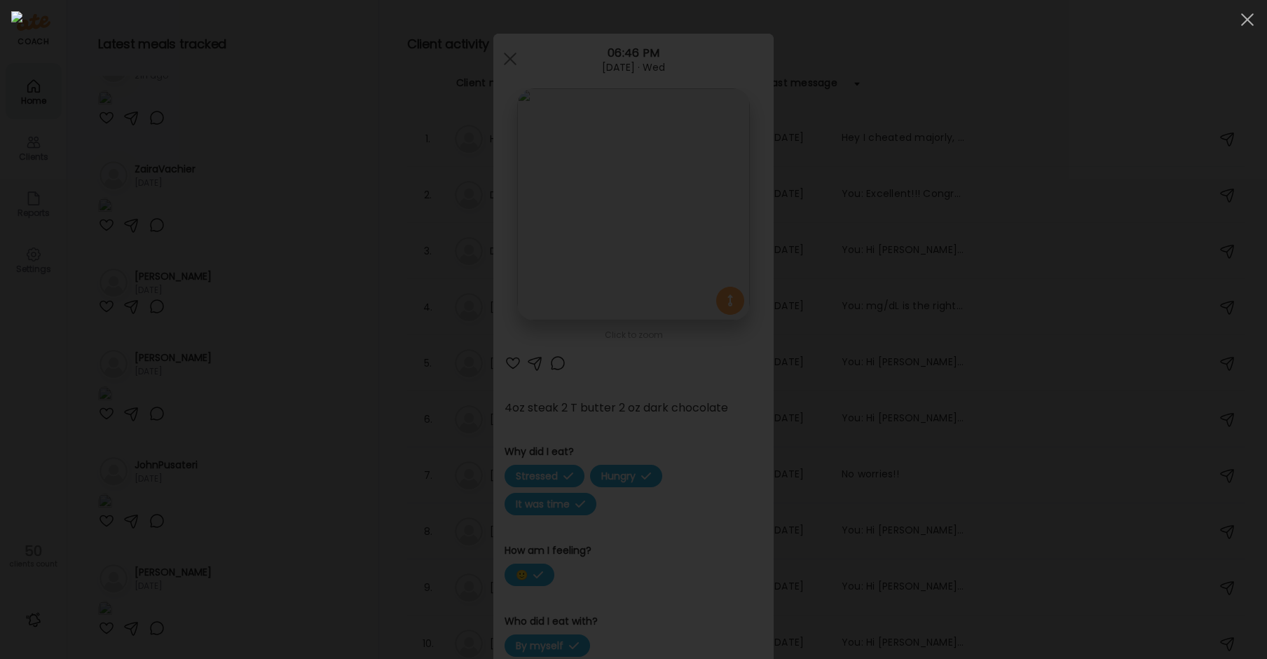
click at [620, 217] on img at bounding box center [633, 329] width 1245 height 636
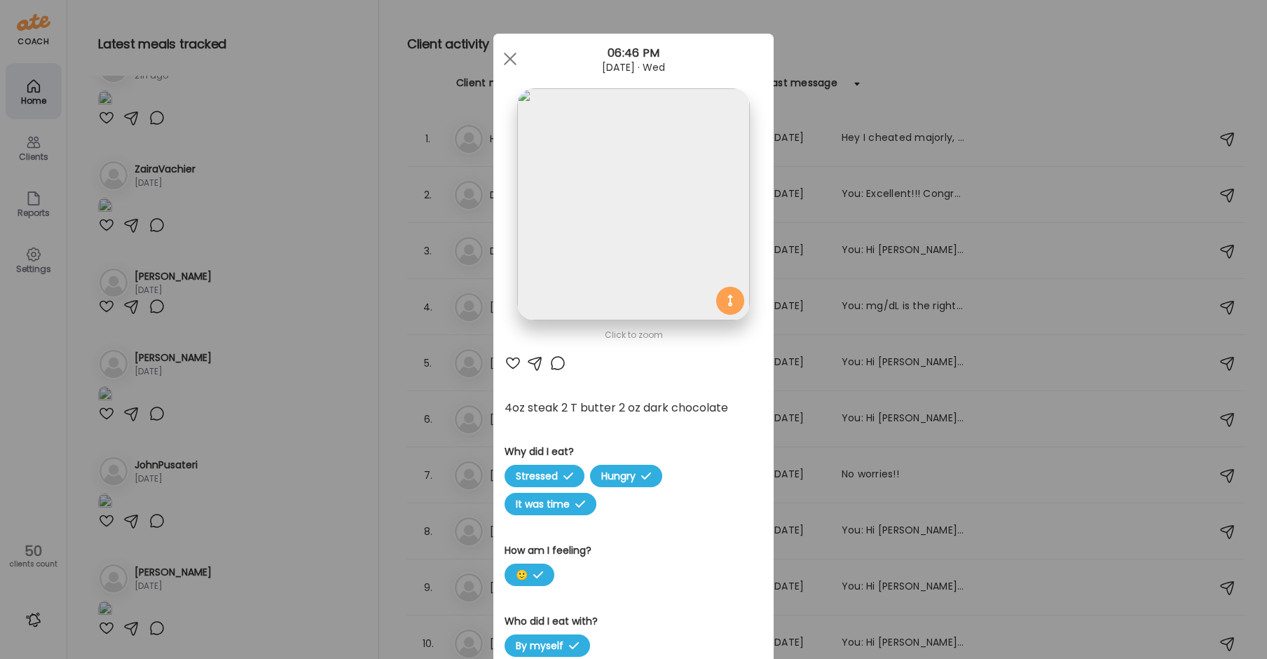
click at [587, 226] on img at bounding box center [633, 204] width 232 height 232
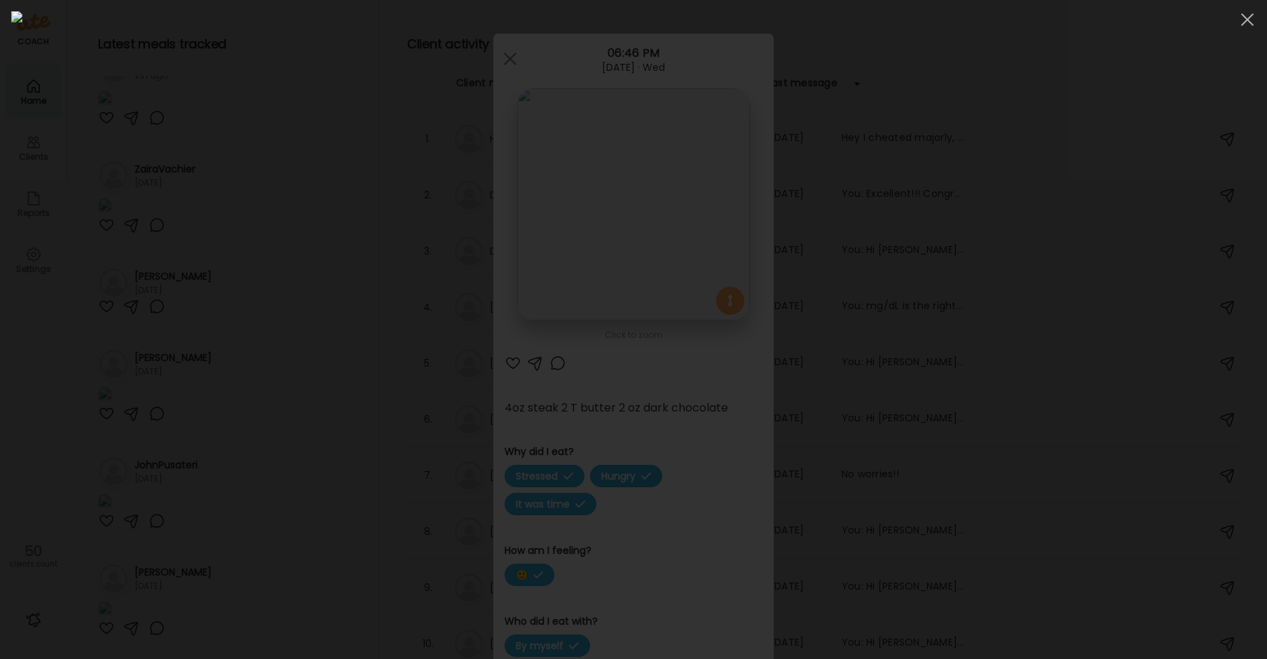
click at [226, 247] on div at bounding box center [633, 329] width 1245 height 636
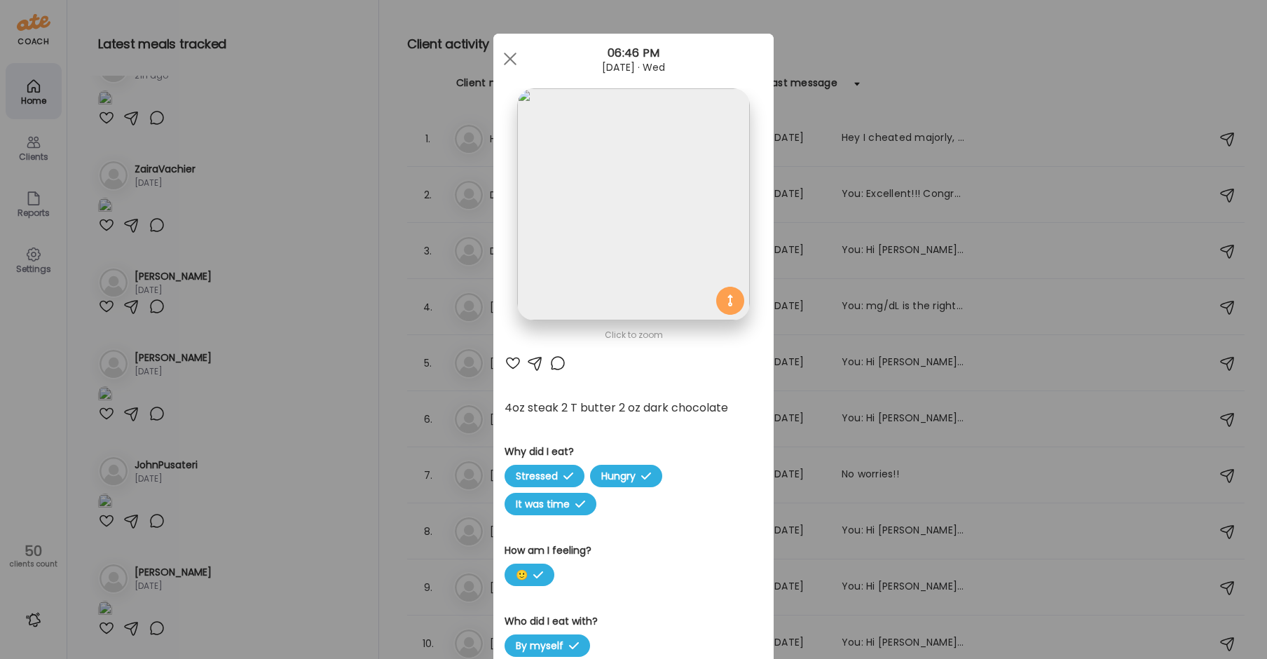
click at [226, 247] on div "Ate Coach Dashboard Wahoo! It’s official Take a moment to set up your Coach Pro…" at bounding box center [633, 329] width 1267 height 659
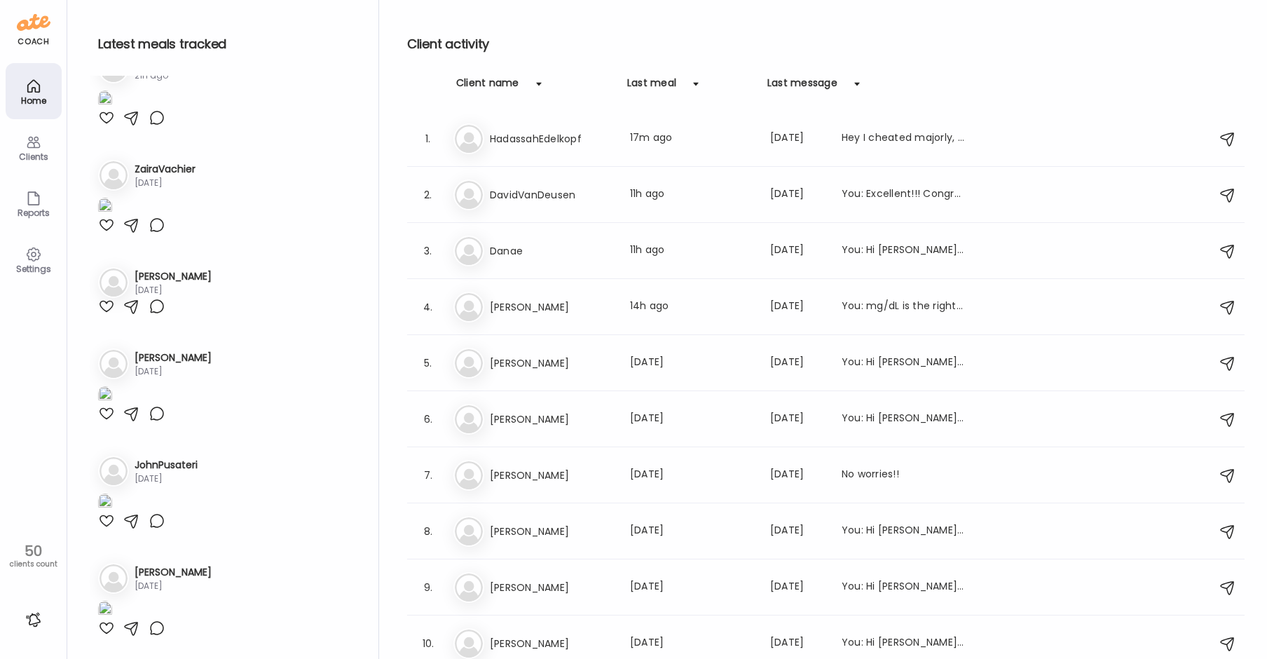
scroll to position [6852, 0]
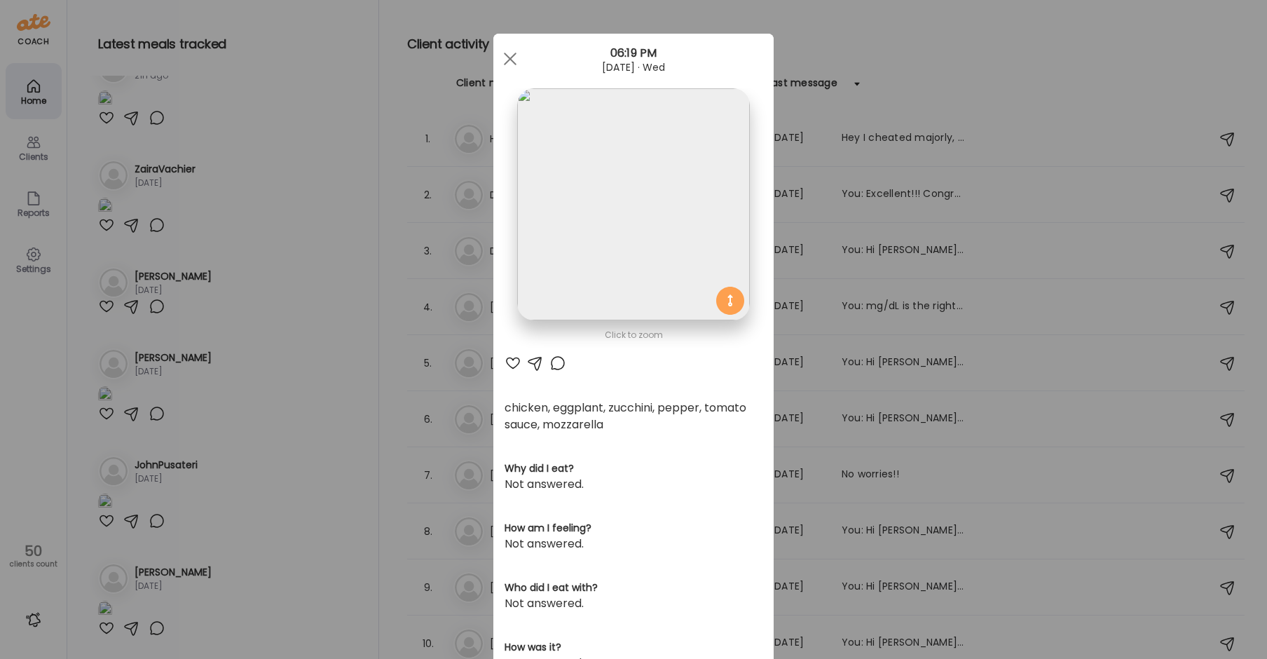
click at [594, 203] on img at bounding box center [633, 204] width 232 height 232
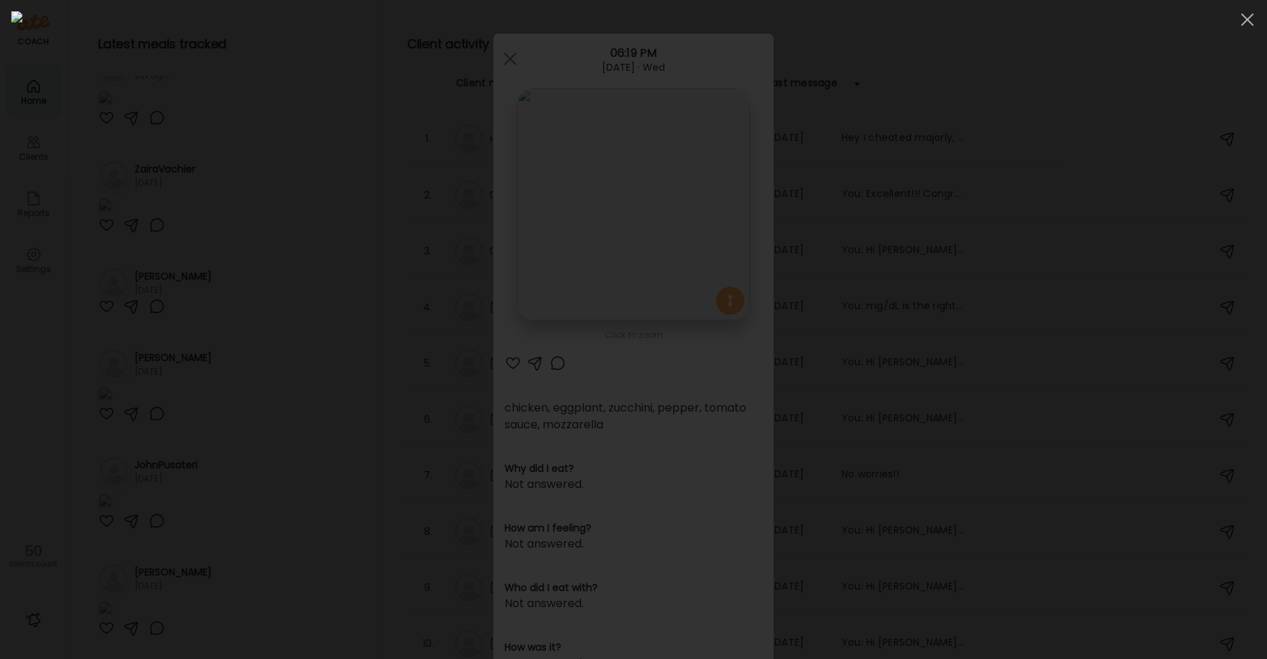
click at [594, 203] on img at bounding box center [633, 329] width 1245 height 636
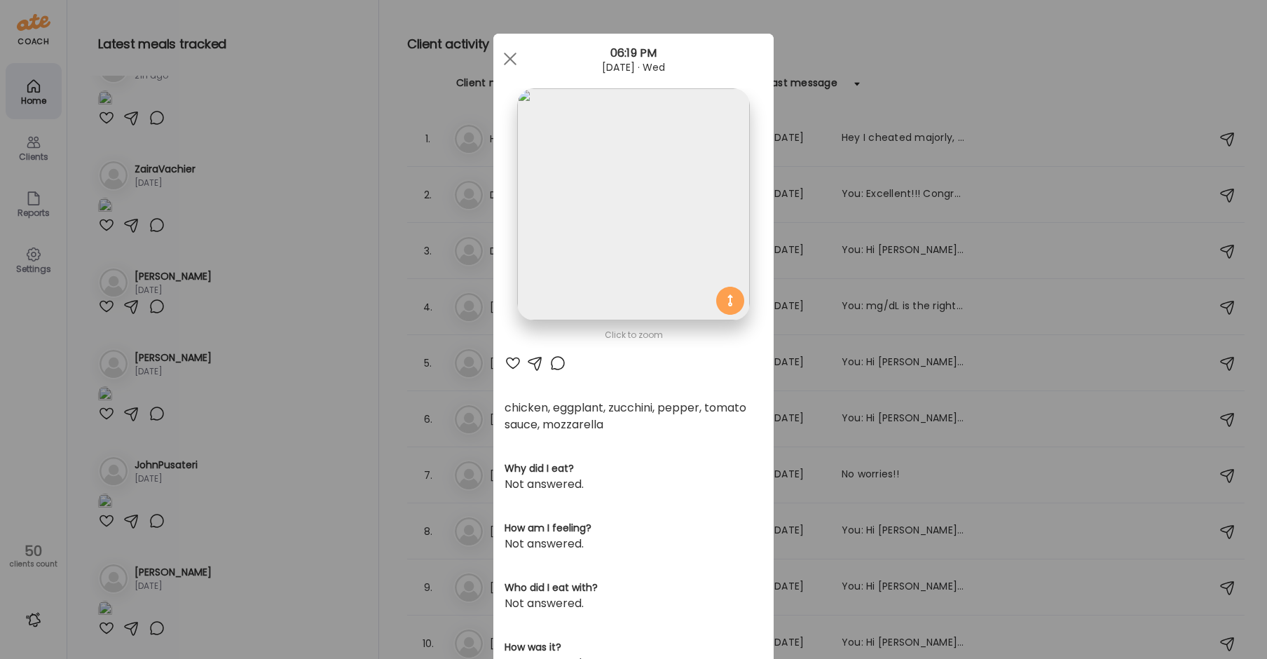
click at [231, 525] on div "Ate Coach Dashboard Wahoo! It’s official Take a moment to set up your Coach Pro…" at bounding box center [633, 329] width 1267 height 659
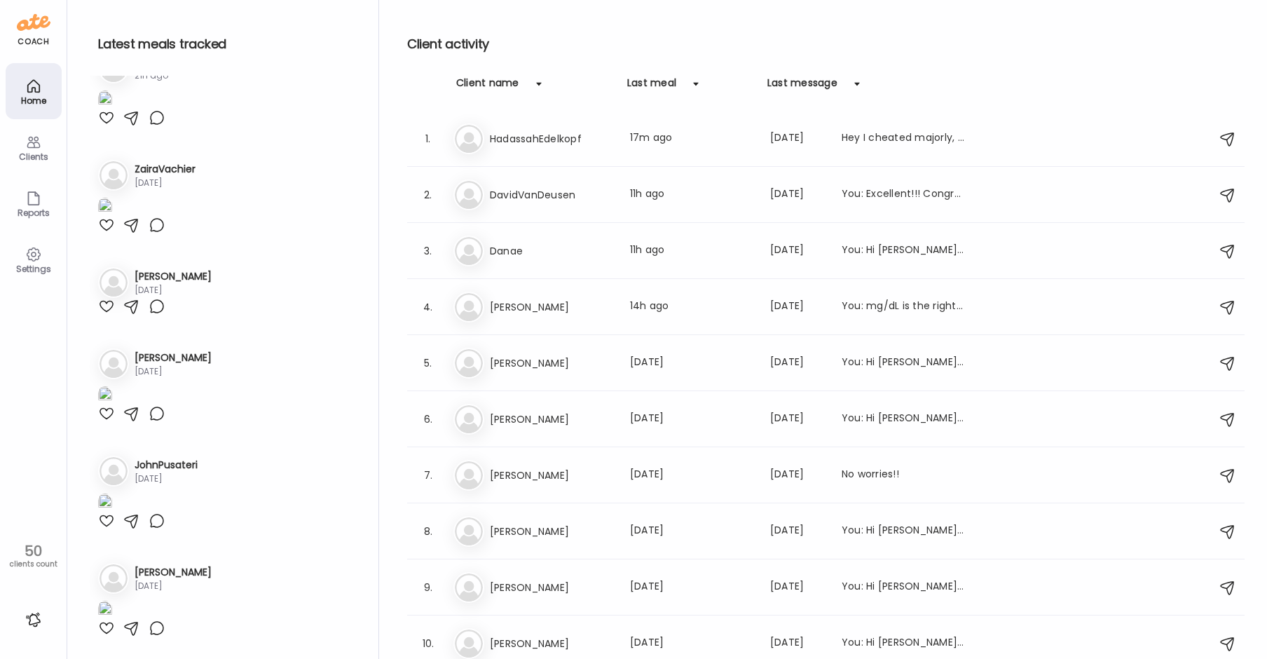
scroll to position [7273, 0]
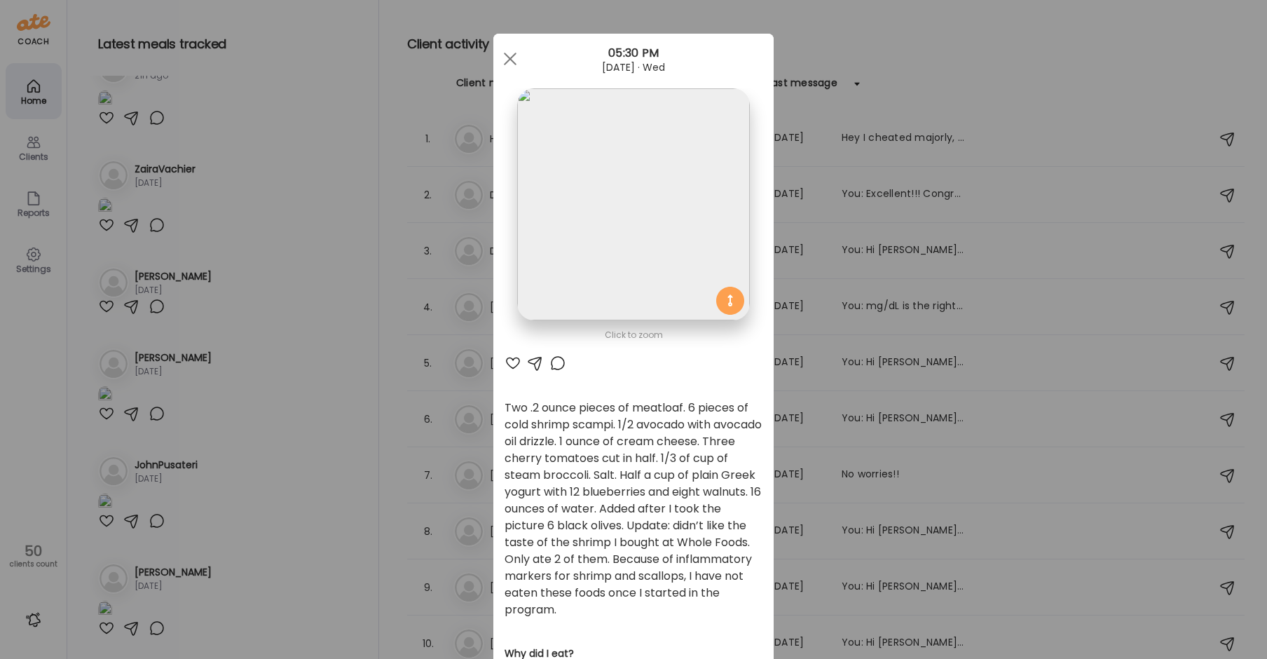
click at [620, 163] on img at bounding box center [633, 204] width 232 height 232
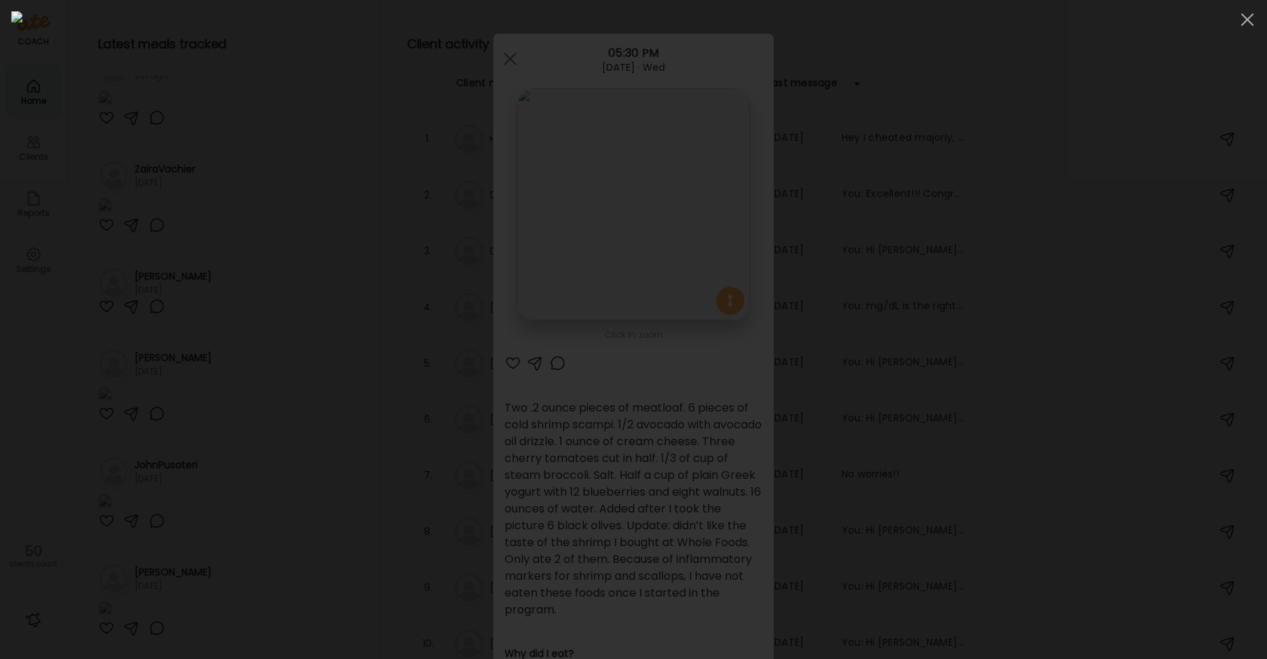
click at [620, 163] on img at bounding box center [633, 329] width 1245 height 636
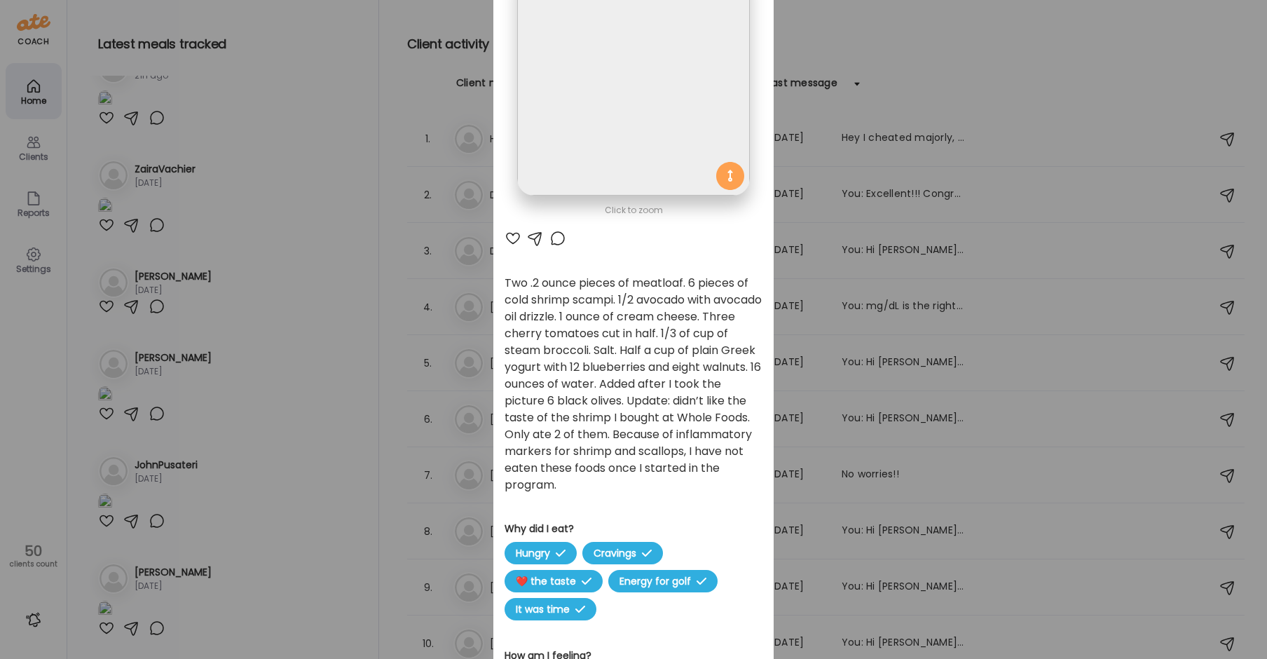
scroll to position [140, 0]
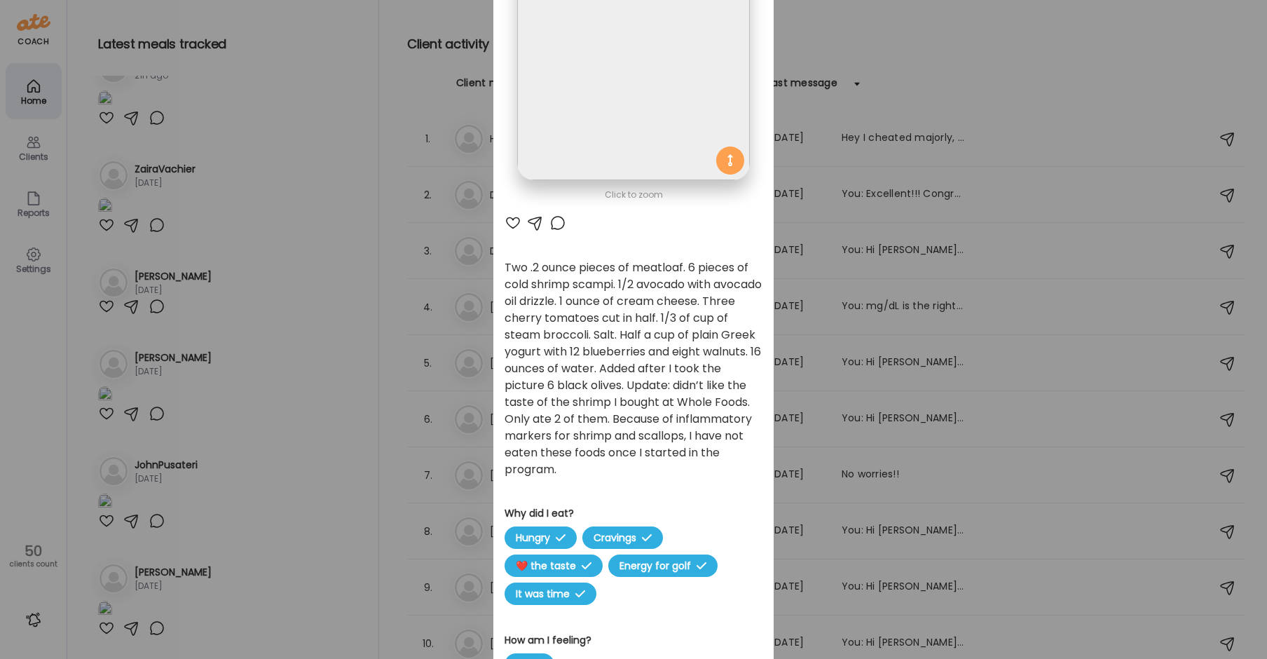
click at [259, 467] on div "Ate Coach Dashboard Wahoo! It’s official Take a moment to set up your Coach Pro…" at bounding box center [633, 329] width 1267 height 659
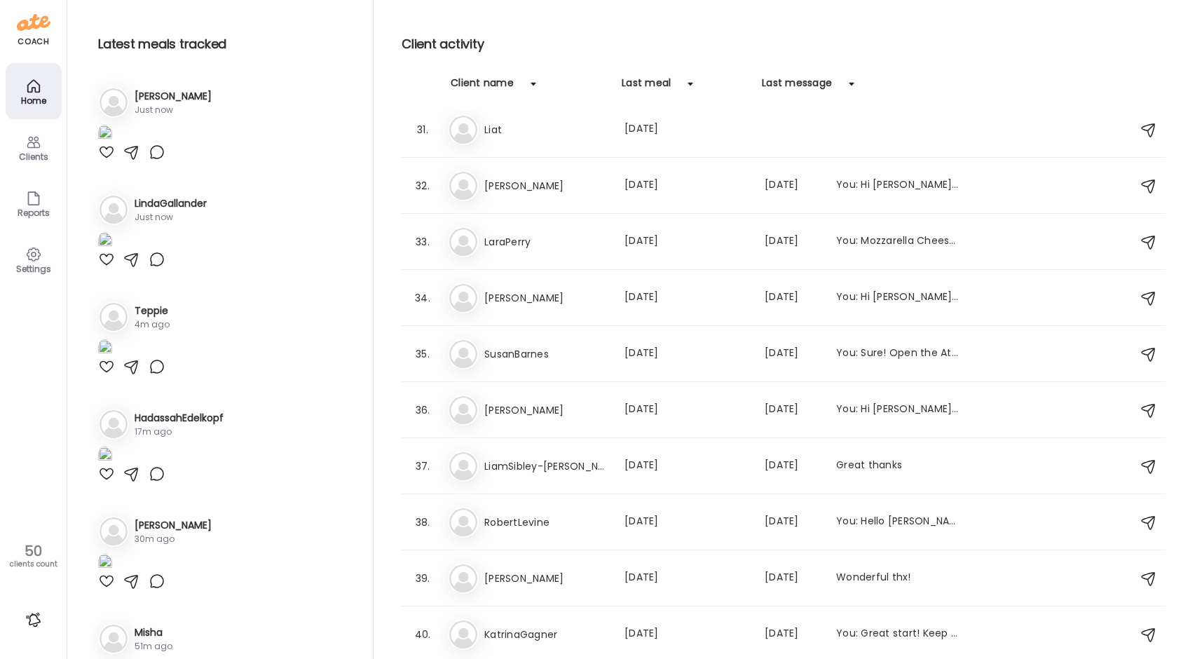
scroll to position [1744, 0]
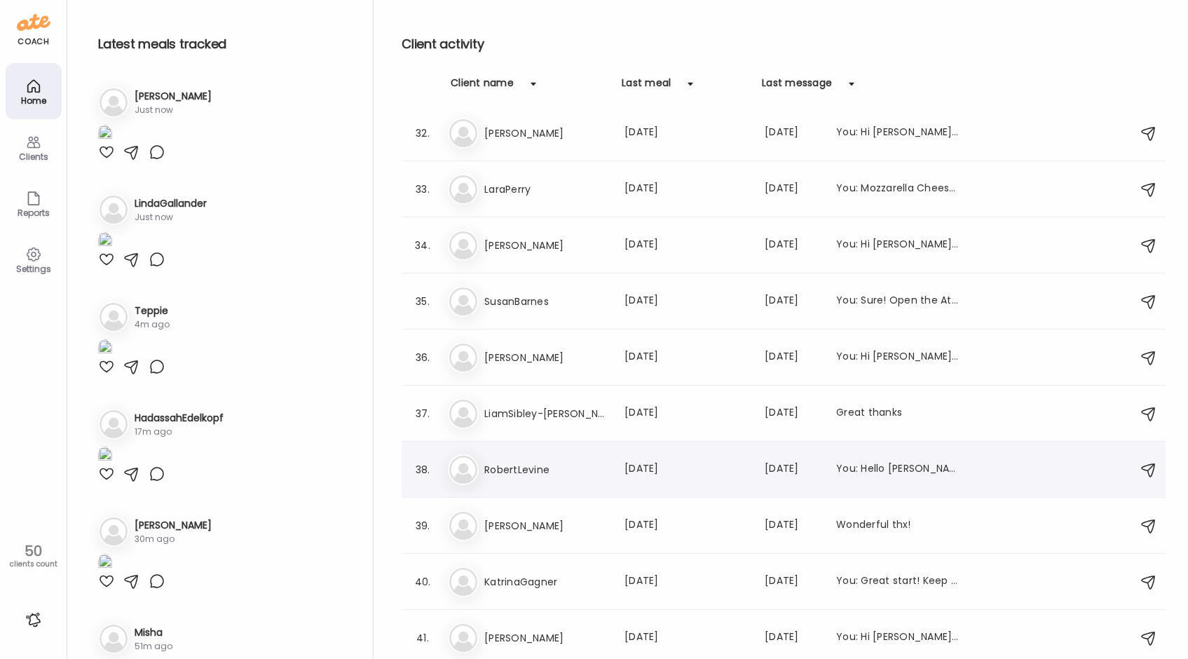
click at [583, 463] on h3 "RobertLevine" at bounding box center [545, 469] width 123 height 17
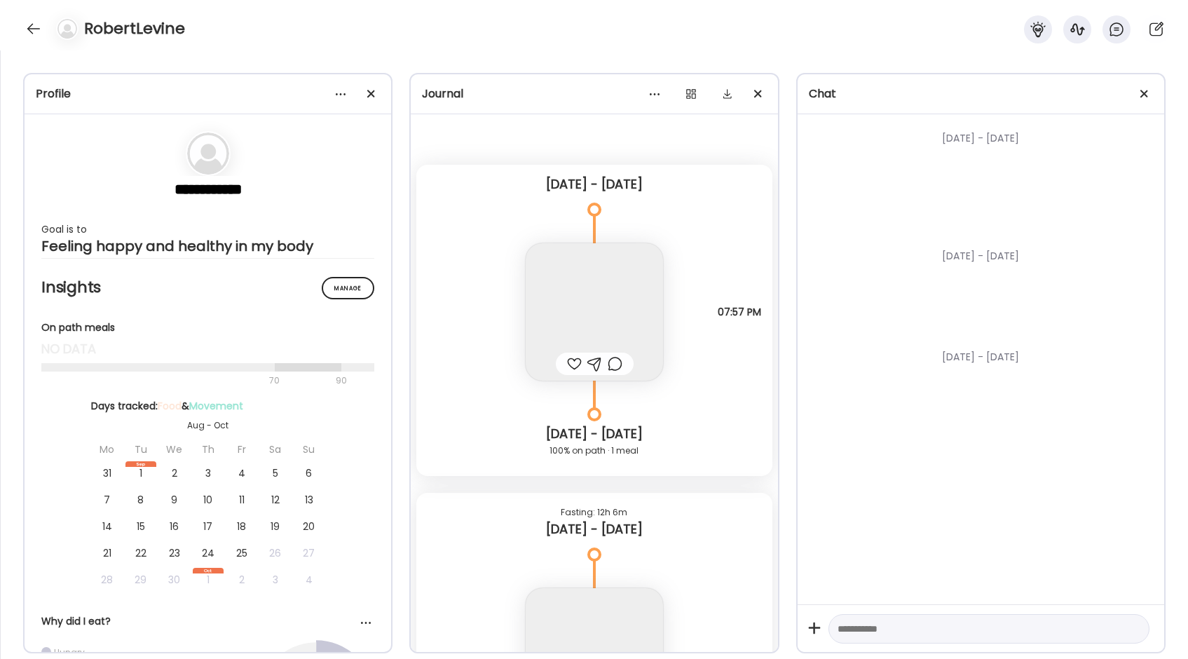
scroll to position [8421, 0]
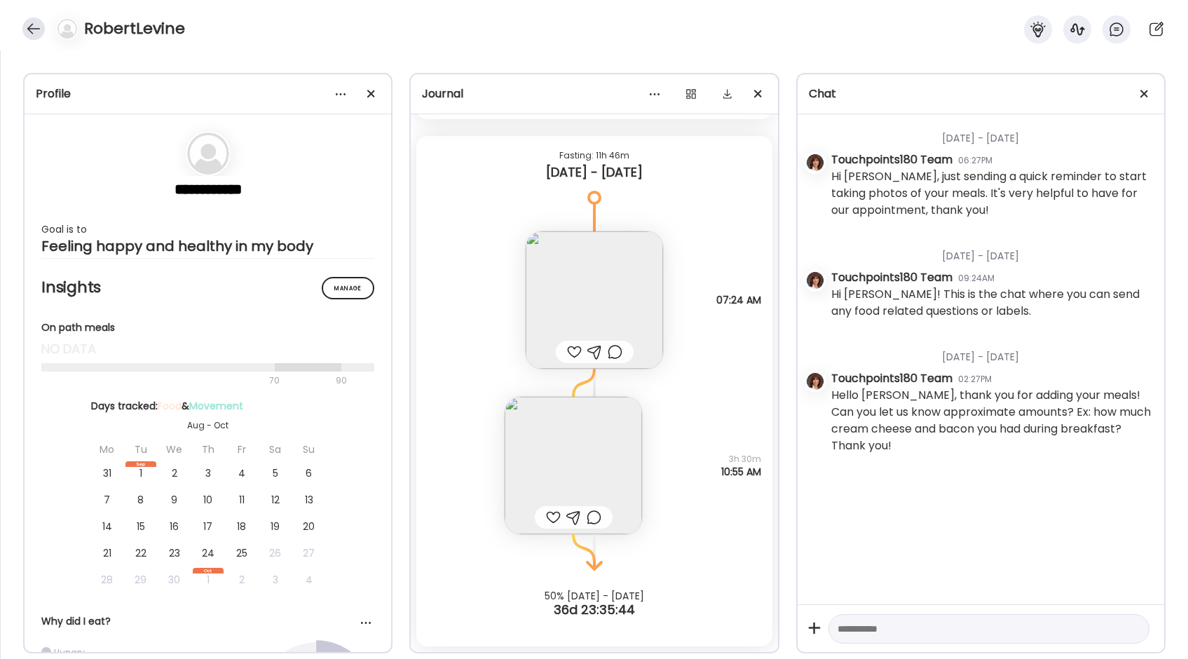
click at [37, 27] on div at bounding box center [33, 29] width 22 height 22
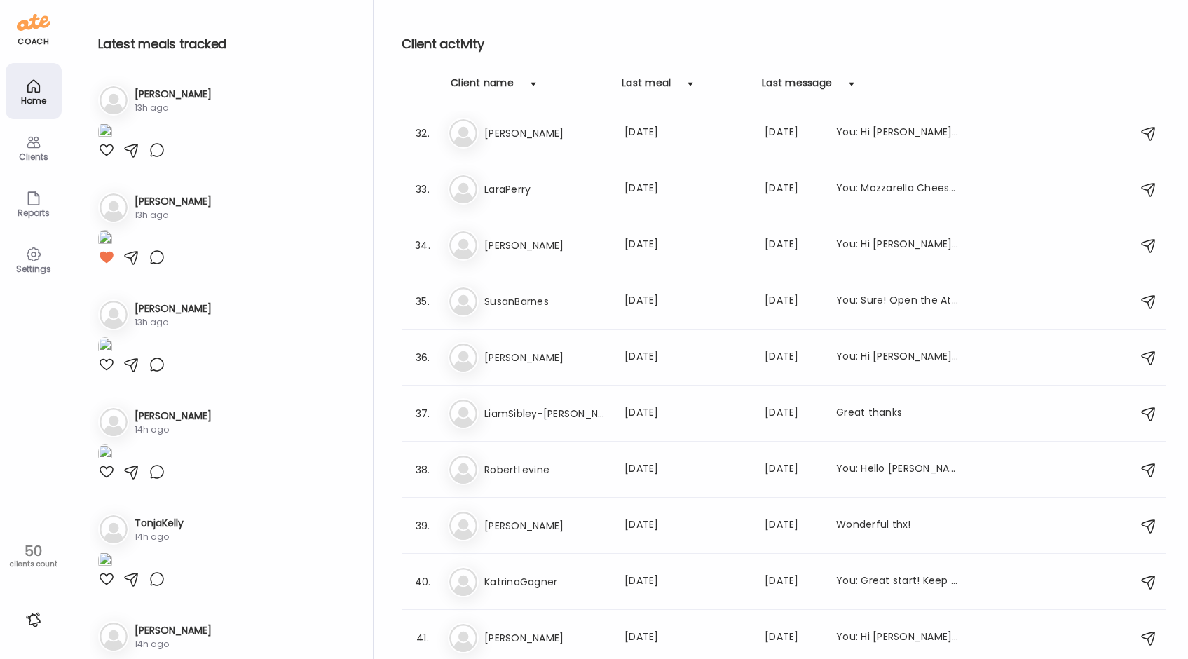
scroll to position [1752, 0]
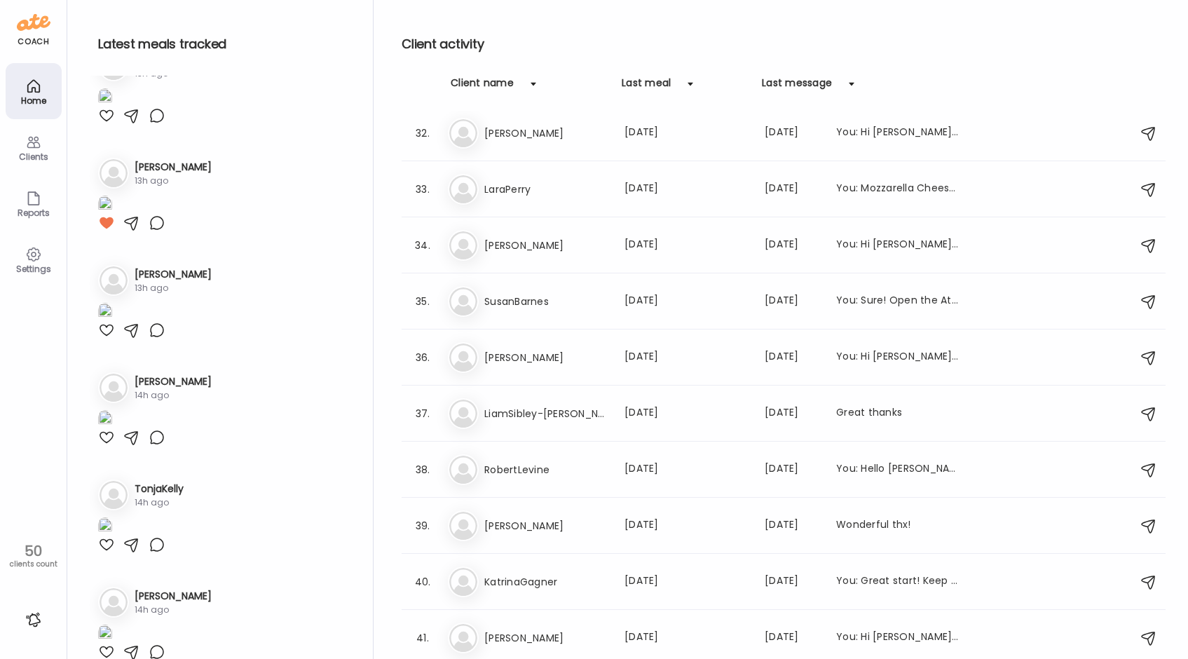
click at [567, 12] on div "Client activity Client name Last meal Last message 1. Li [PERSON_NAME] Last mea…" at bounding box center [784, 333] width 764 height 666
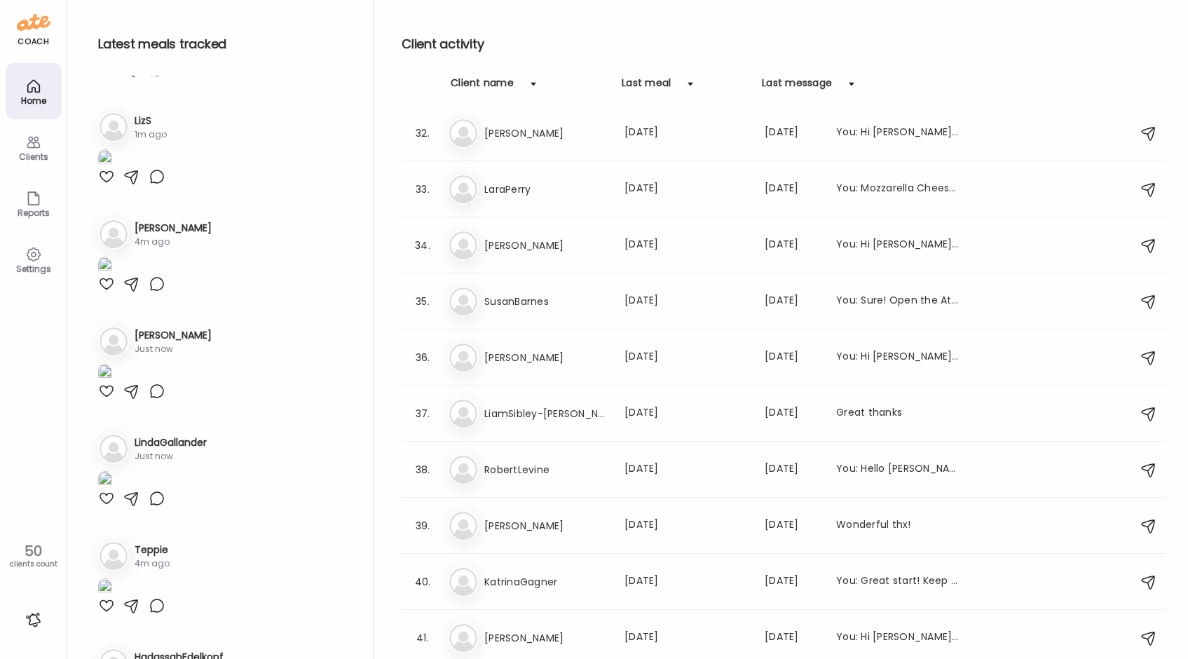
scroll to position [280, 0]
